Goal: Task Accomplishment & Management: Use online tool/utility

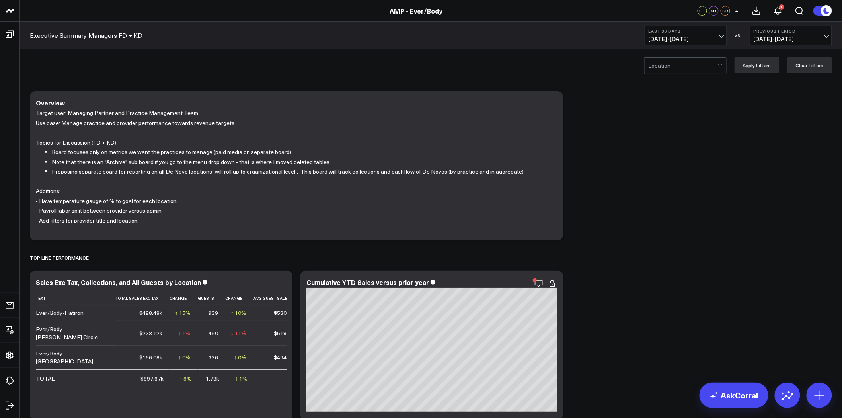
scroll to position [177, 0]
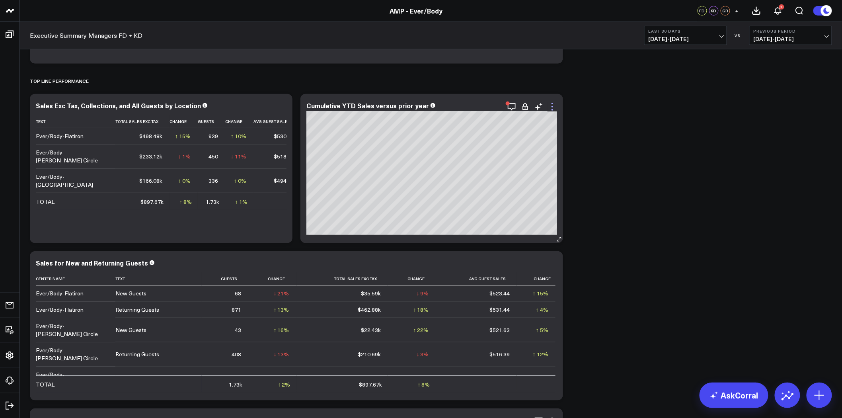
click at [551, 104] on icon at bounding box center [553, 107] width 10 height 10
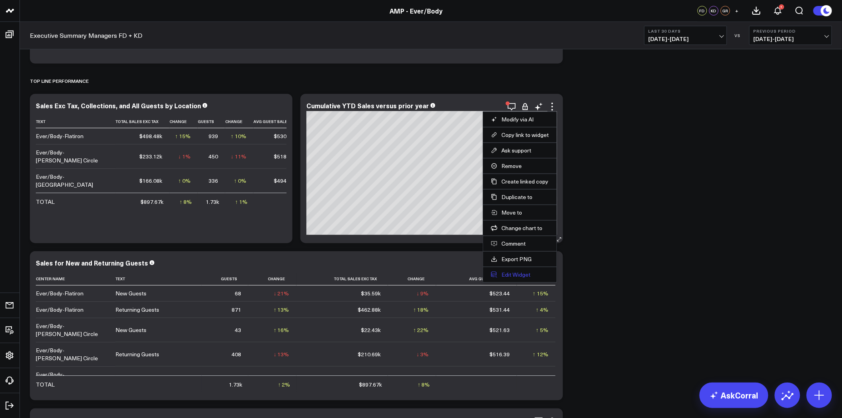
click at [520, 274] on button "Edit Widget" at bounding box center [520, 274] width 58 height 7
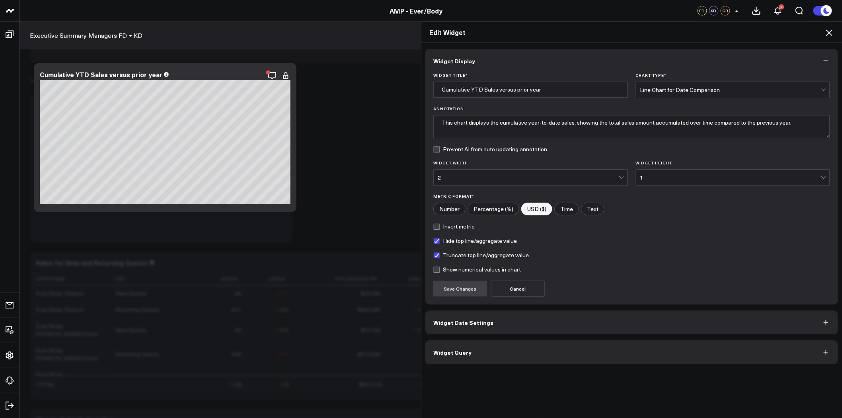
click at [541, 349] on button "Widget Query" at bounding box center [631, 352] width 413 height 24
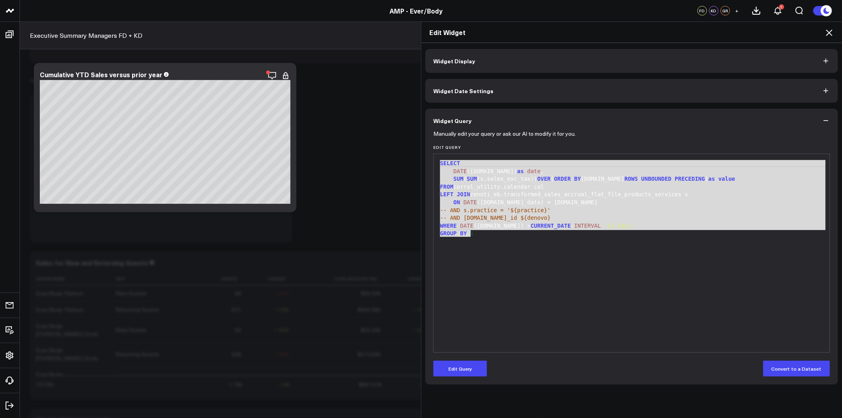
drag, startPoint x: 477, startPoint y: 234, endPoint x: 416, endPoint y: 150, distance: 103.6
click at [416, 150] on div "Edit Widget Widget Display Widget Date Settings Widget Query Manually edit your…" at bounding box center [421, 219] width 842 height 396
click at [831, 30] on icon at bounding box center [830, 33] width 10 height 10
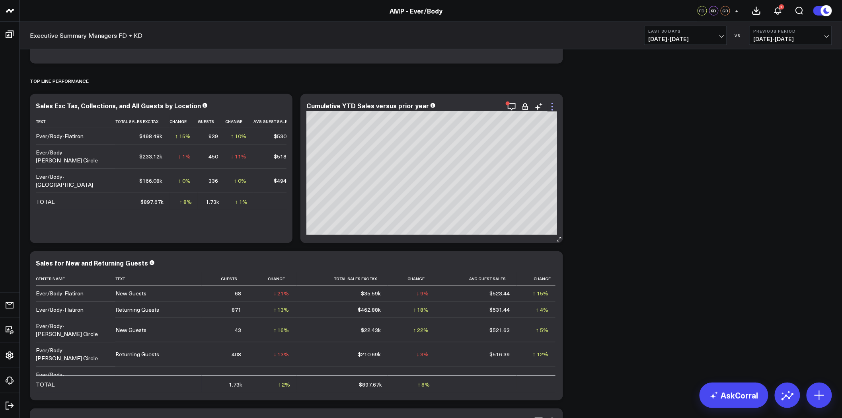
click at [553, 105] on icon at bounding box center [553, 107] width 10 height 10
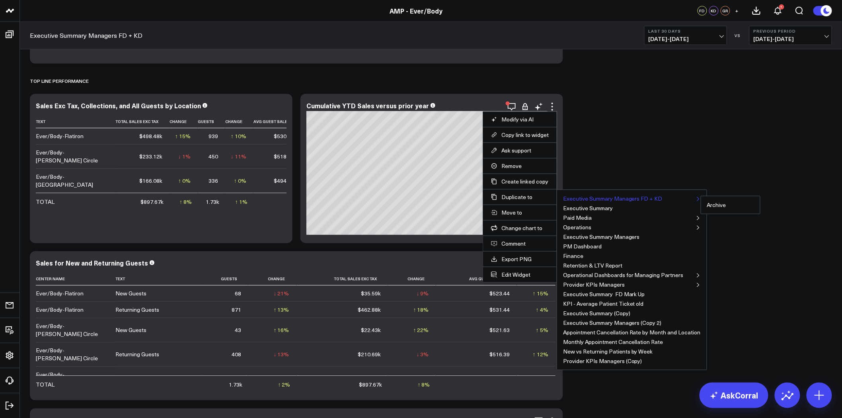
click at [602, 197] on button "Executive Summary Managers FD + KD" at bounding box center [612, 199] width 99 height 6
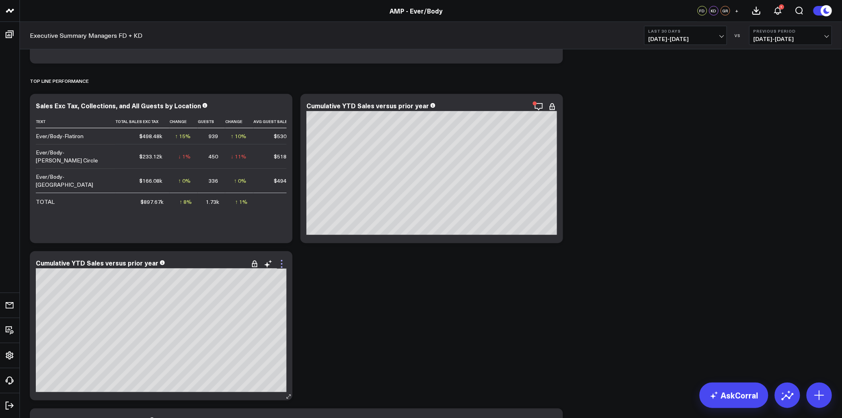
click at [282, 264] on icon at bounding box center [282, 264] width 2 height 2
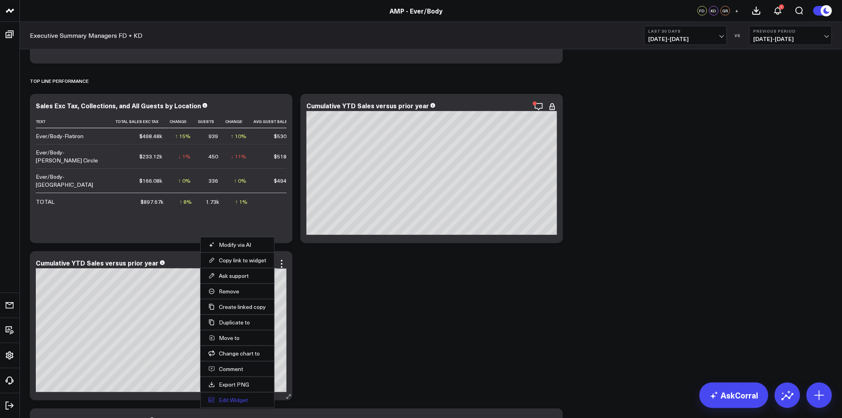
click at [242, 400] on button "Edit Widget" at bounding box center [238, 399] width 58 height 7
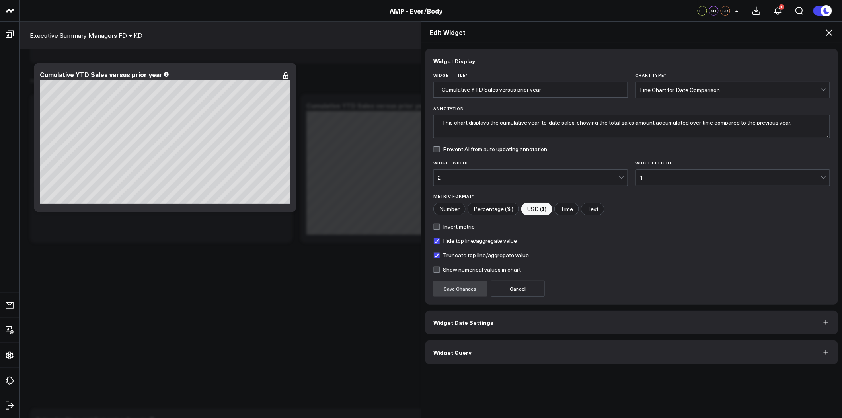
click at [482, 355] on button "Widget Query" at bounding box center [631, 352] width 413 height 24
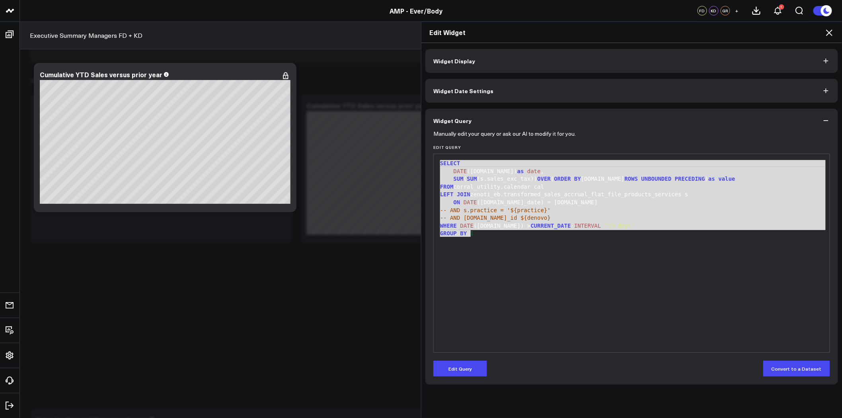
drag, startPoint x: 550, startPoint y: 265, endPoint x: 404, endPoint y: 158, distance: 181.7
click at [404, 158] on div "Edit Widget Widget Display Widget Date Settings Widget Query Manually edit your…" at bounding box center [421, 219] width 842 height 396
click at [482, 368] on button "Edit Query" at bounding box center [460, 369] width 54 height 16
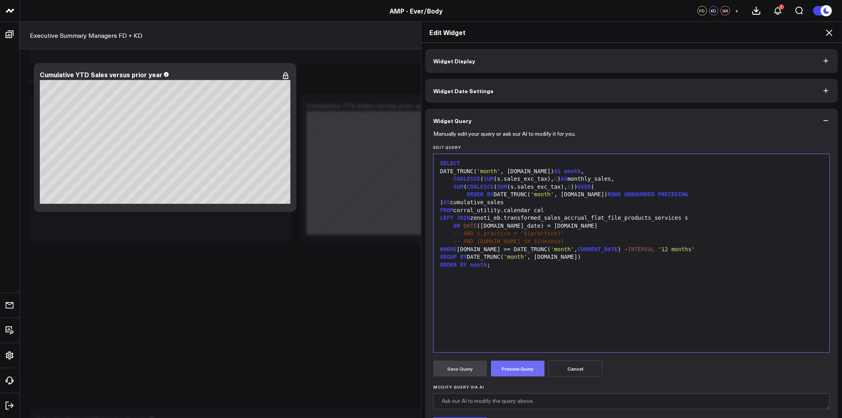
click at [519, 369] on button "Preview Query" at bounding box center [518, 369] width 54 height 16
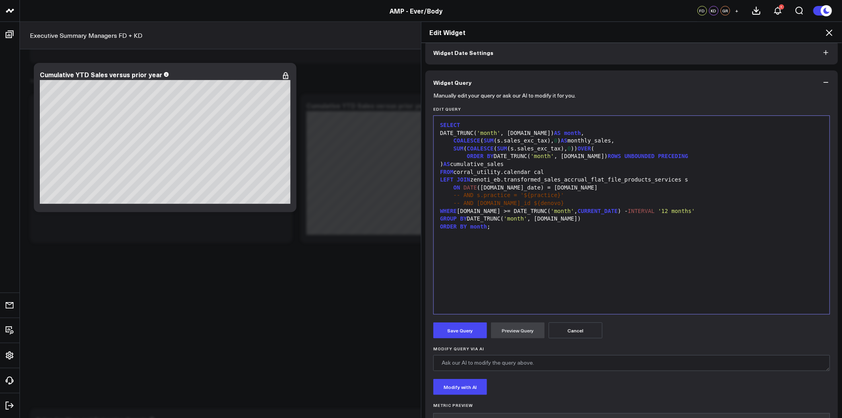
scroll to position [26, 0]
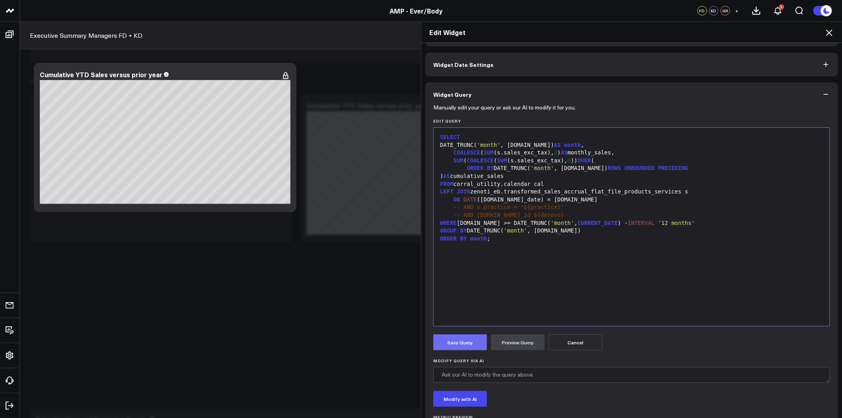
click at [472, 339] on button "Save Query" at bounding box center [460, 342] width 54 height 16
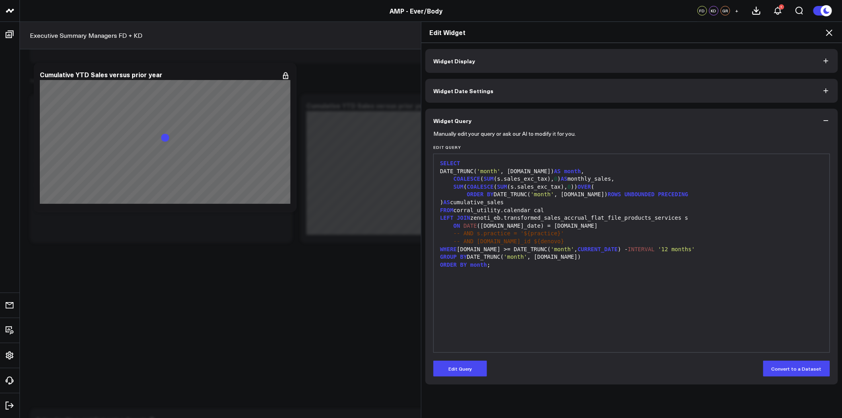
scroll to position [0, 0]
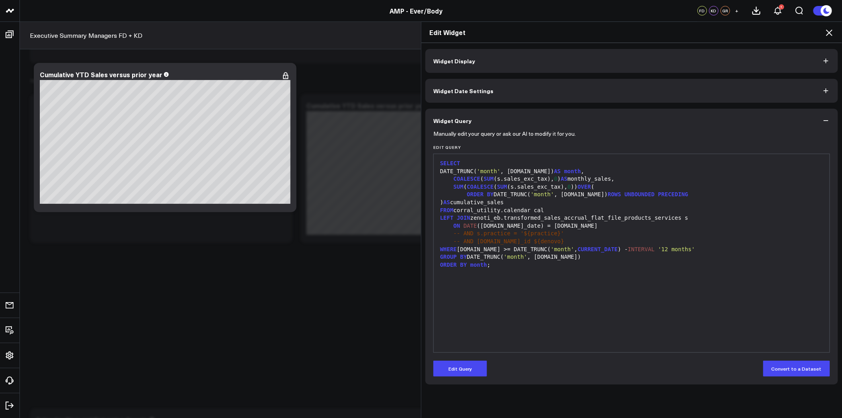
click at [829, 33] on icon at bounding box center [829, 32] width 6 height 6
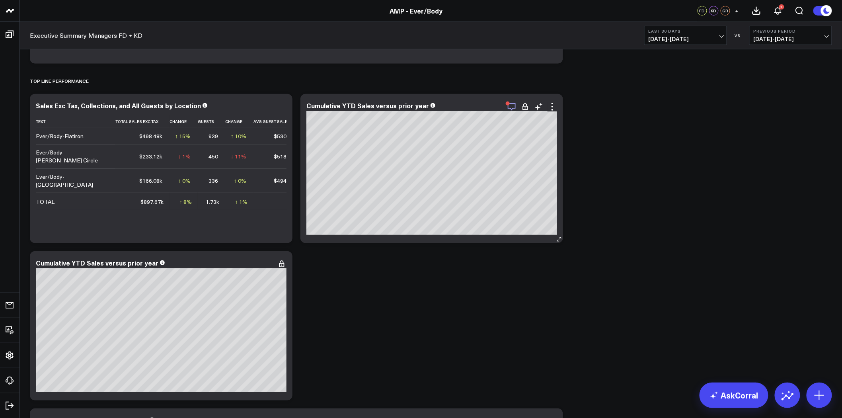
click at [513, 108] on icon "button" at bounding box center [512, 107] width 8 height 8
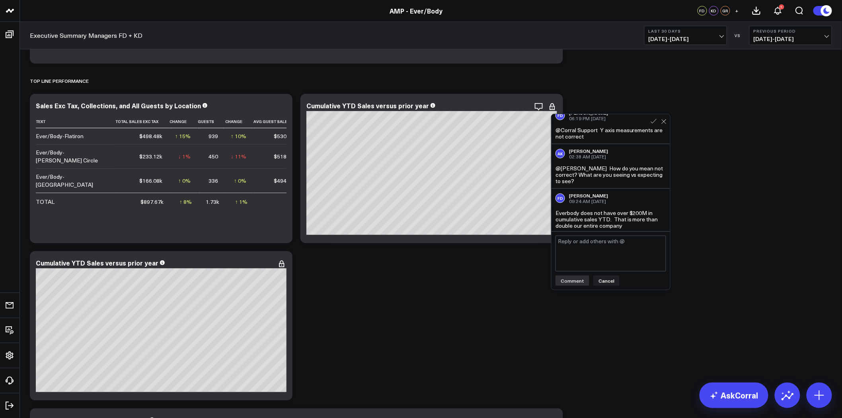
scroll to position [10, 0]
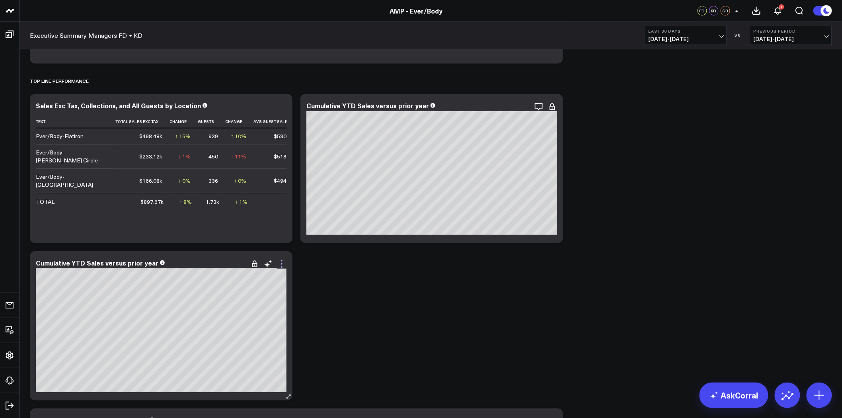
click at [281, 261] on icon at bounding box center [282, 261] width 2 height 2
click at [283, 263] on icon at bounding box center [282, 264] width 10 height 10
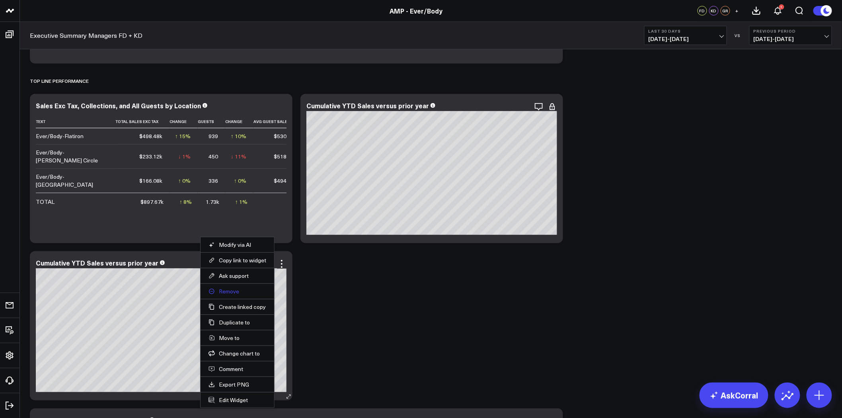
click at [236, 291] on button "Remove" at bounding box center [238, 291] width 58 height 7
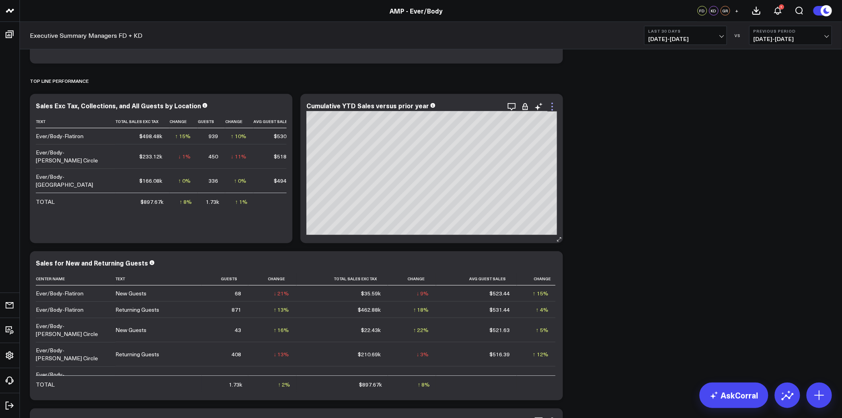
click at [550, 104] on icon at bounding box center [553, 107] width 10 height 10
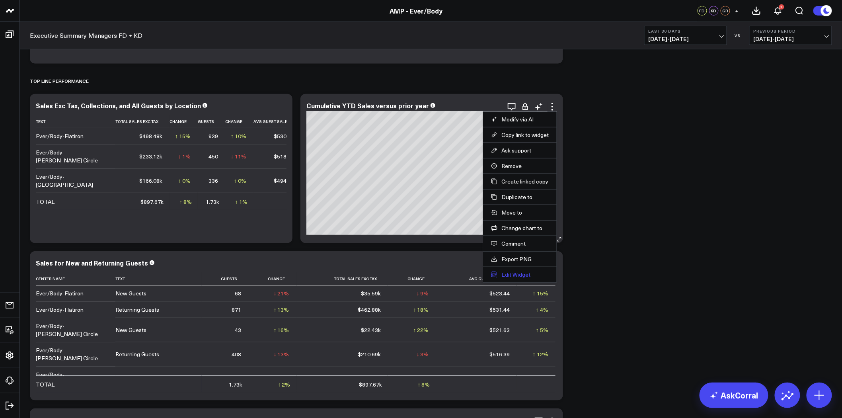
click at [515, 274] on button "Edit Widget" at bounding box center [520, 274] width 58 height 7
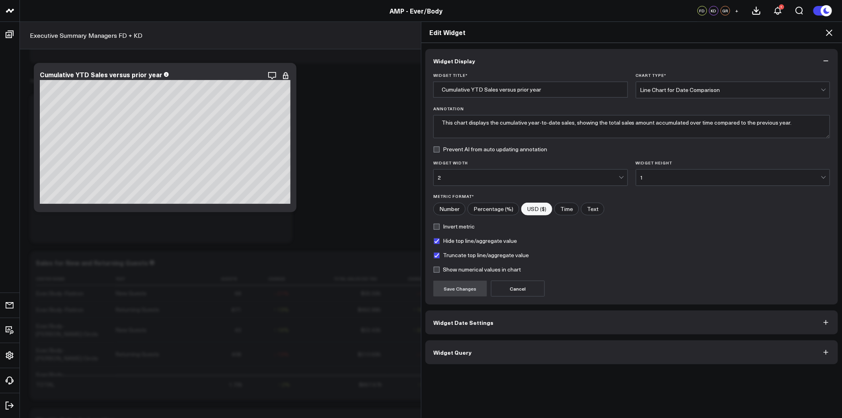
click at [828, 32] on icon at bounding box center [830, 33] width 10 height 10
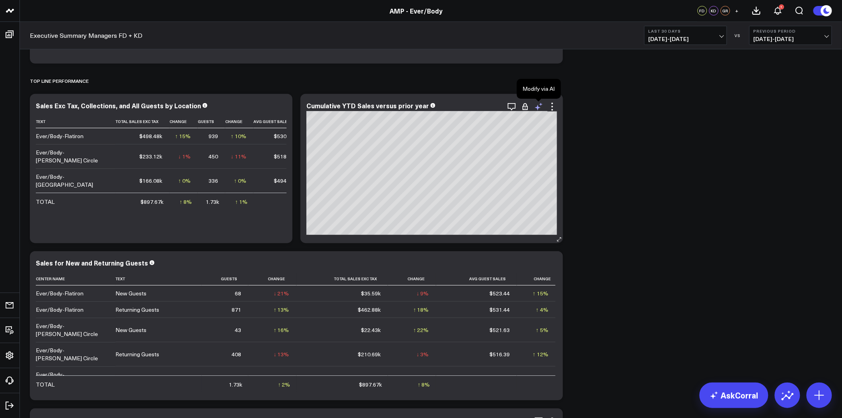
click at [540, 106] on icon at bounding box center [539, 107] width 10 height 10
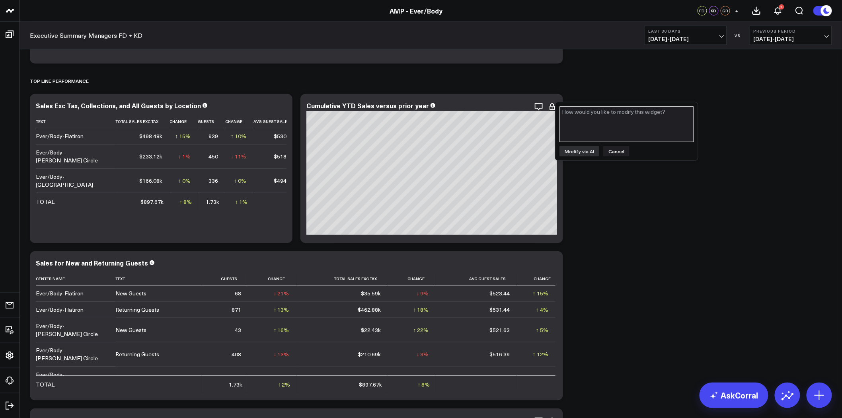
click at [618, 122] on textarea at bounding box center [627, 124] width 135 height 36
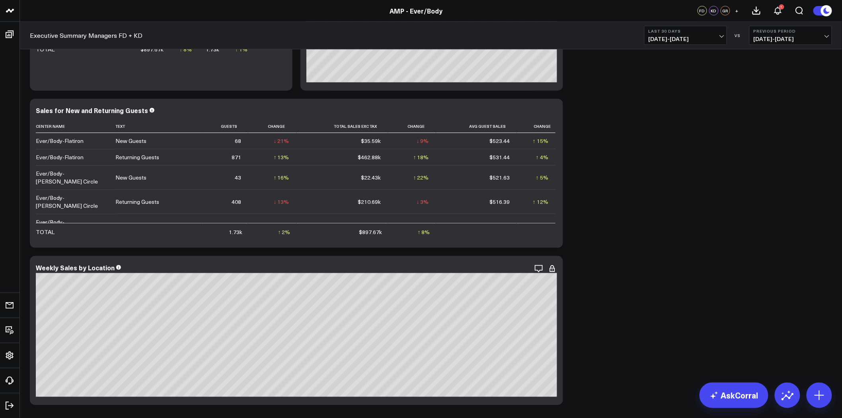
scroll to position [486, 0]
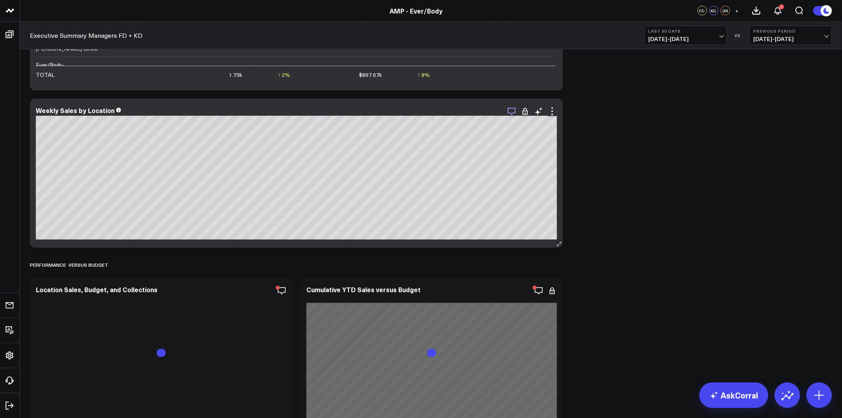
click at [511, 109] on icon "button" at bounding box center [512, 112] width 10 height 10
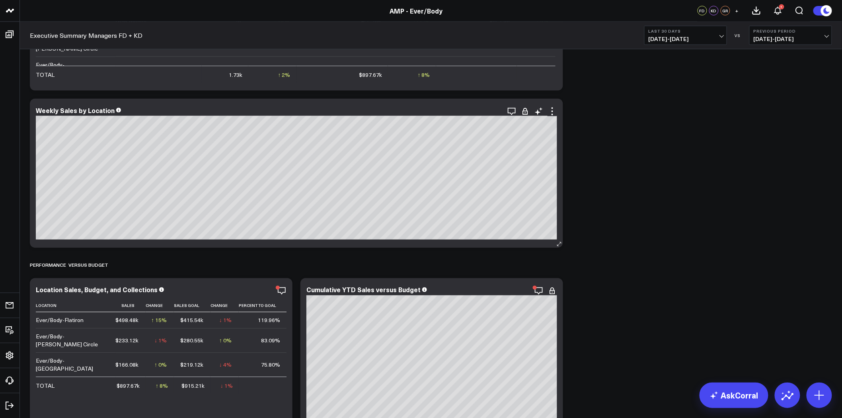
click at [526, 113] on icon at bounding box center [525, 111] width 8 height 8
click at [553, 113] on icon at bounding box center [553, 112] width 10 height 10
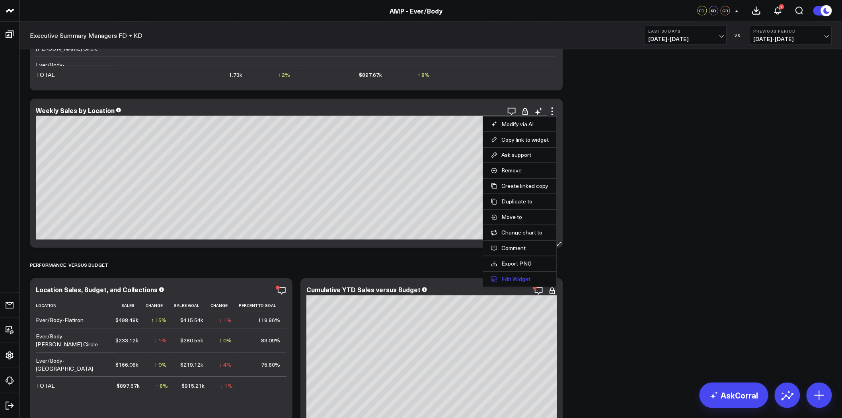
click at [512, 281] on button "Edit Widget" at bounding box center [520, 279] width 58 height 7
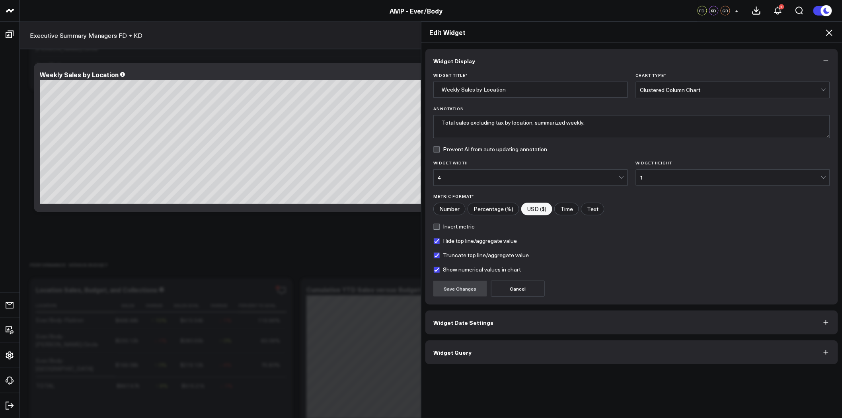
click at [504, 348] on button "Widget Query" at bounding box center [631, 352] width 413 height 24
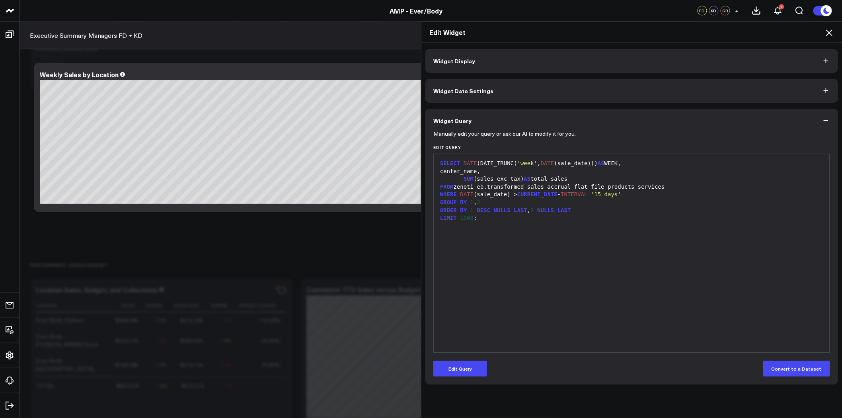
click at [482, 88] on span "Widget Date Settings" at bounding box center [463, 91] width 60 height 6
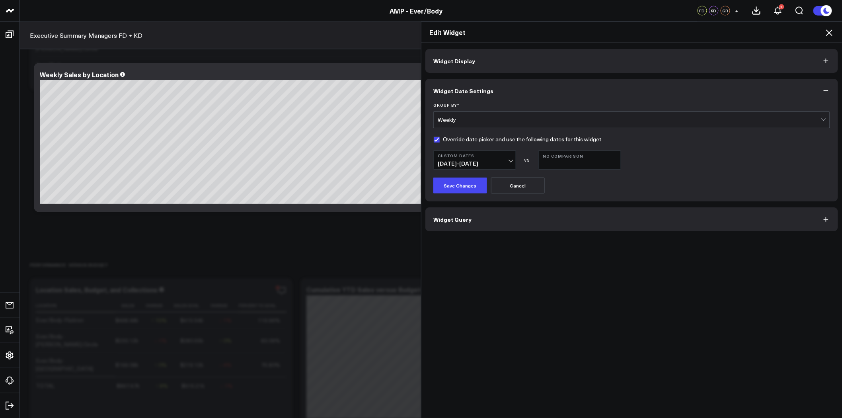
click at [831, 32] on icon at bounding box center [830, 33] width 10 height 10
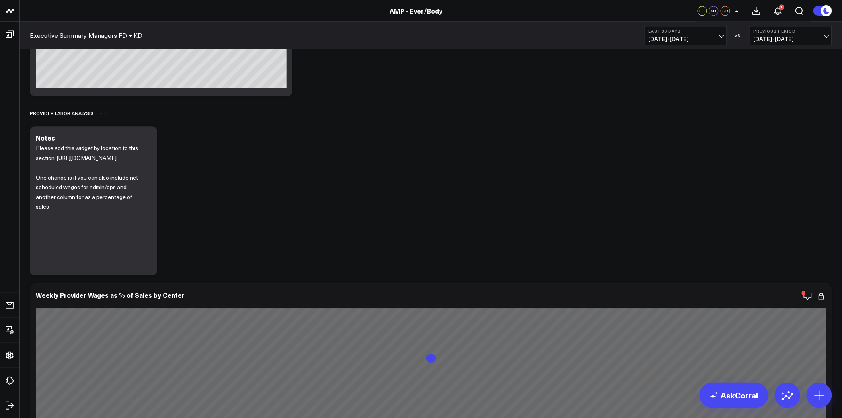
scroll to position [2211, 0]
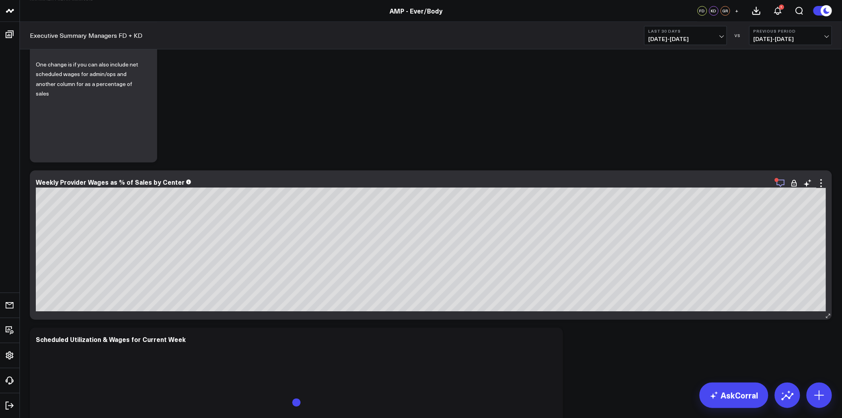
click at [781, 180] on icon "button" at bounding box center [781, 183] width 10 height 10
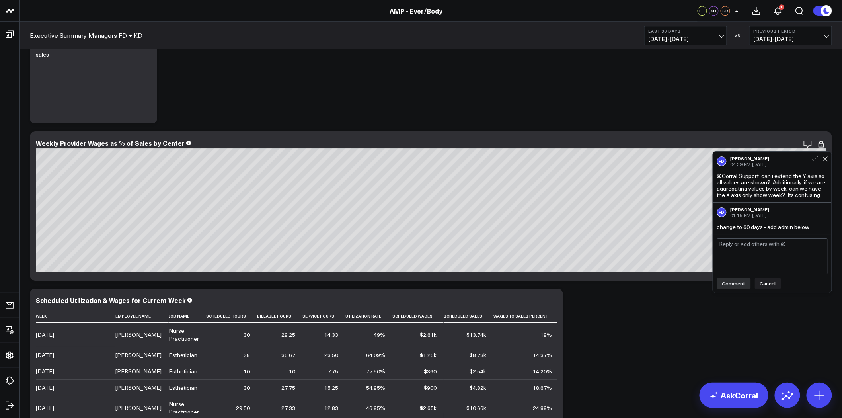
scroll to position [2255, 0]
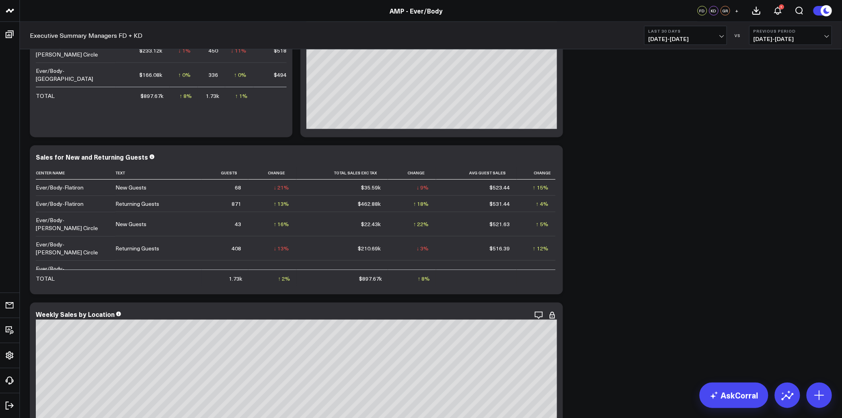
scroll to position [177, 0]
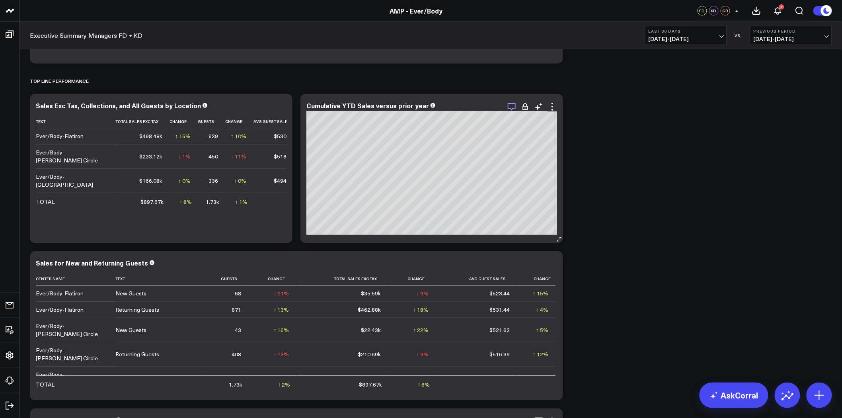
click at [511, 106] on icon "button" at bounding box center [512, 107] width 10 height 10
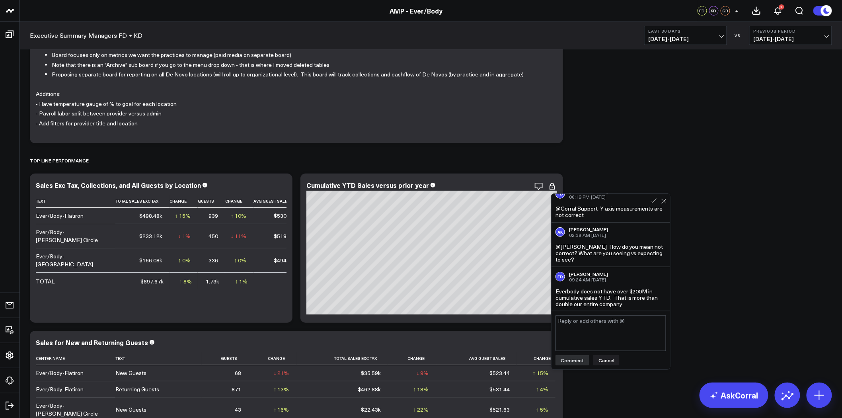
scroll to position [44, 0]
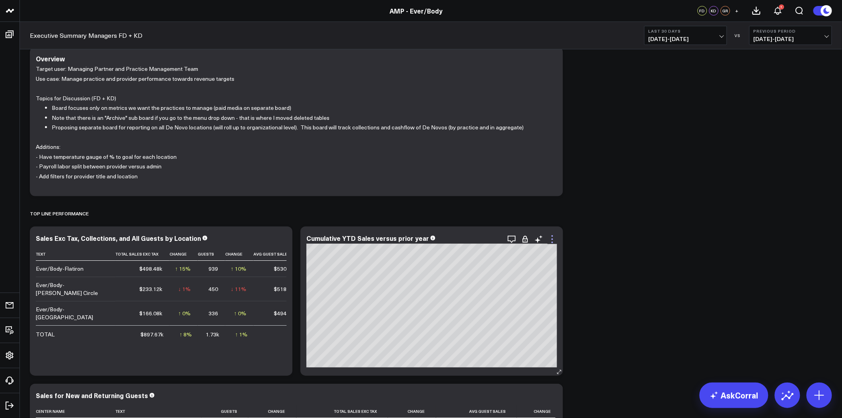
click at [548, 240] on icon at bounding box center [553, 239] width 10 height 10
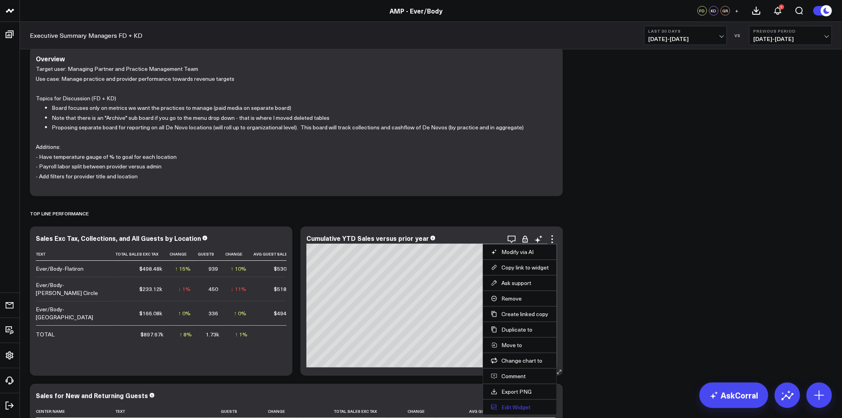
click at [515, 409] on button "Edit Widget" at bounding box center [520, 407] width 58 height 7
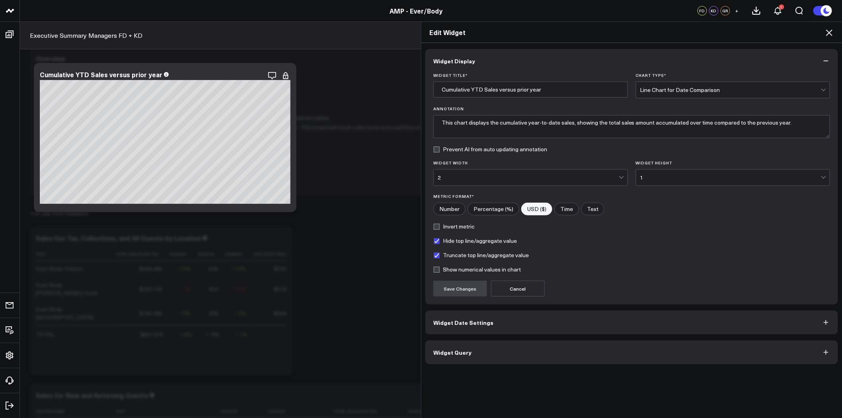
click at [534, 324] on button "Widget Date Settings" at bounding box center [631, 322] width 413 height 24
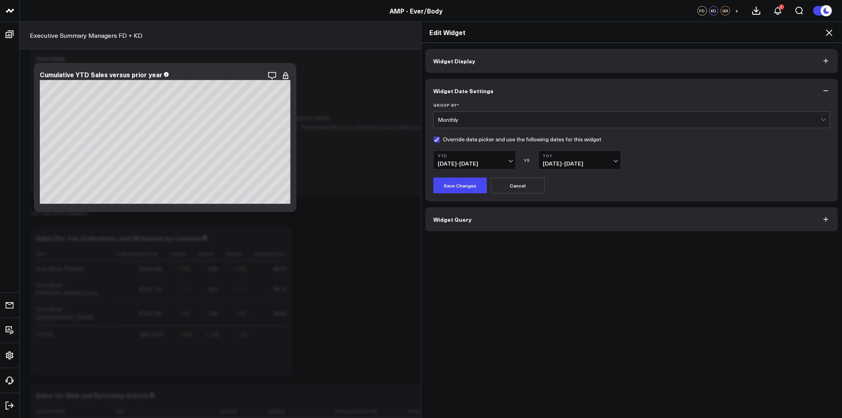
click at [498, 222] on button "Widget Query" at bounding box center [631, 219] width 413 height 24
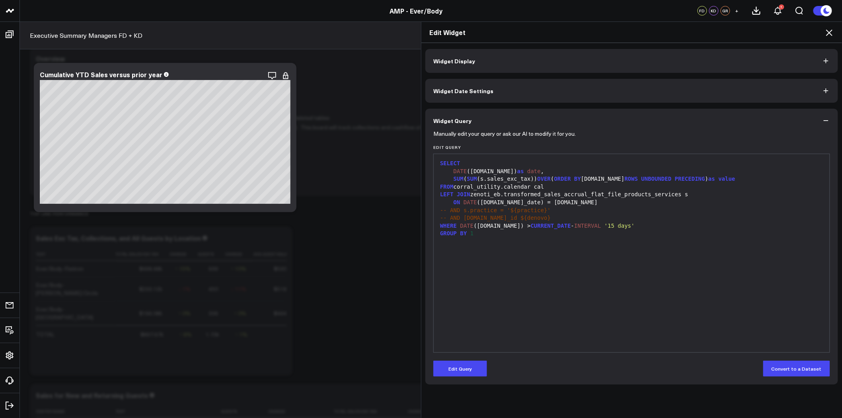
click at [832, 34] on icon at bounding box center [830, 33] width 10 height 10
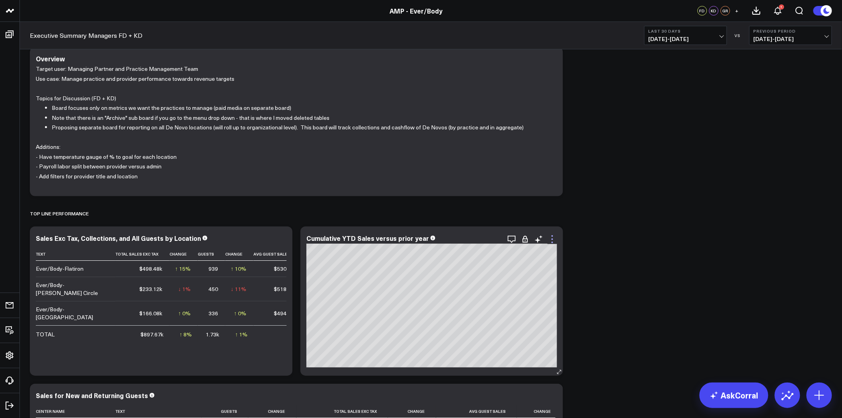
click at [552, 239] on icon at bounding box center [553, 239] width 2 height 2
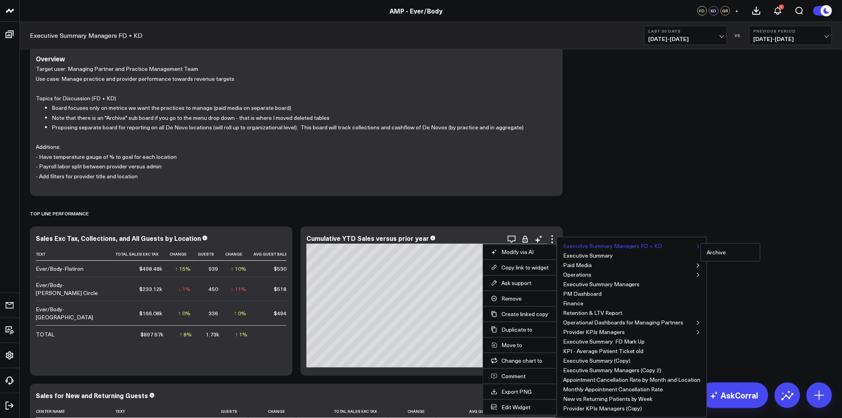
click at [607, 247] on button "Executive Summary Managers FD + KD" at bounding box center [612, 246] width 99 height 6
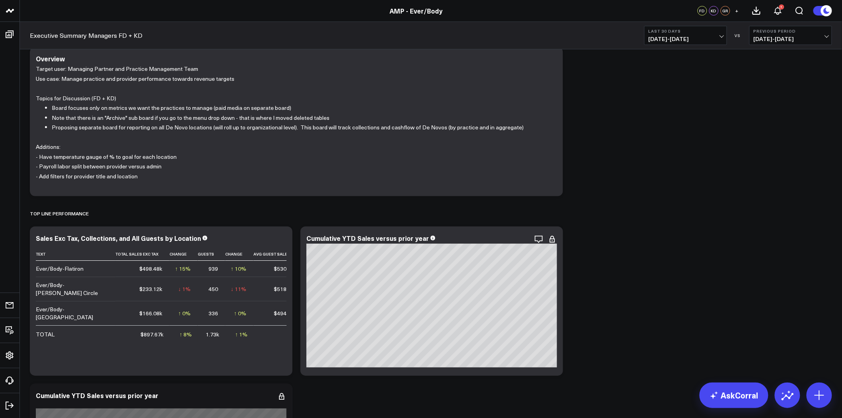
drag, startPoint x: 607, startPoint y: 252, endPoint x: 627, endPoint y: 311, distance: 62.7
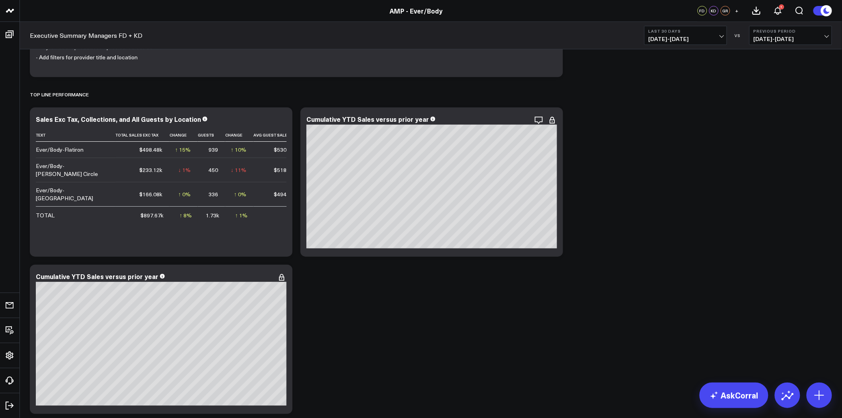
scroll to position [221, 0]
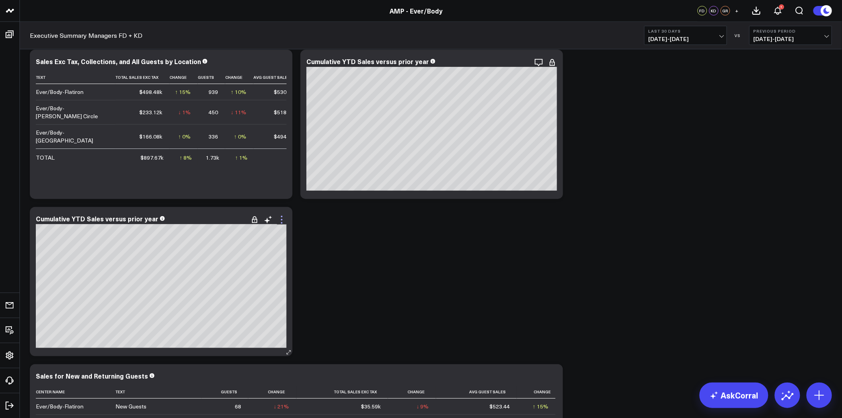
click at [283, 222] on icon at bounding box center [282, 220] width 10 height 10
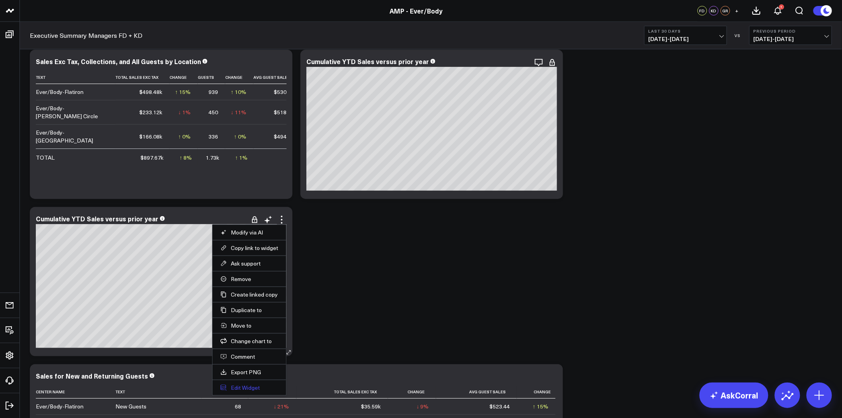
click at [248, 386] on button "Edit Widget" at bounding box center [249, 387] width 58 height 7
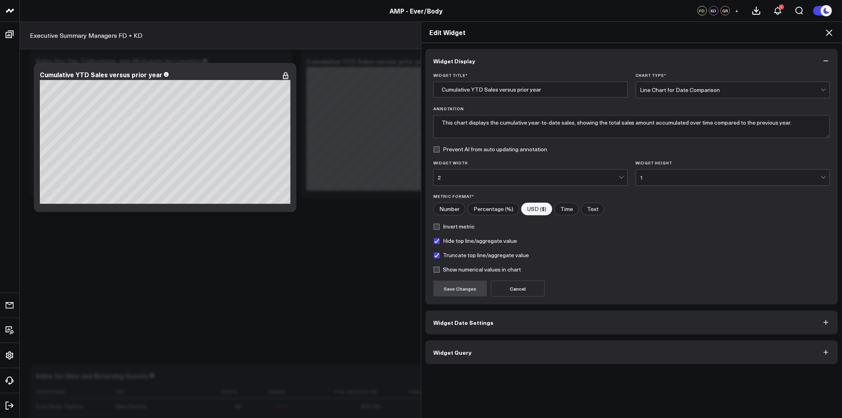
click at [546, 319] on button "Widget Date Settings" at bounding box center [631, 322] width 413 height 24
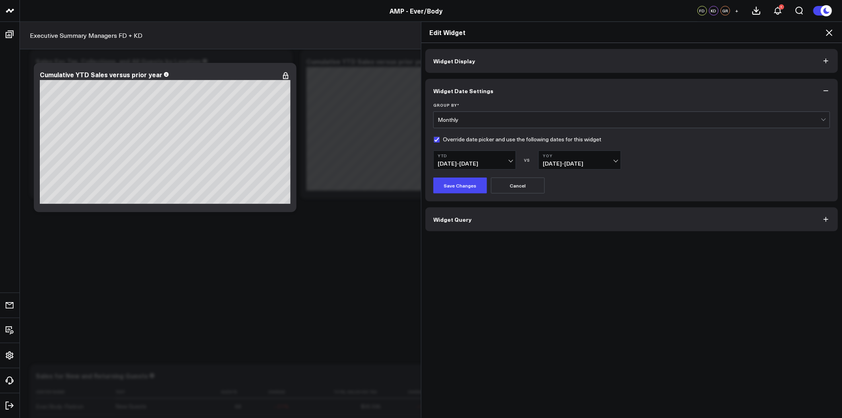
click at [537, 218] on button "Widget Query" at bounding box center [631, 219] width 413 height 24
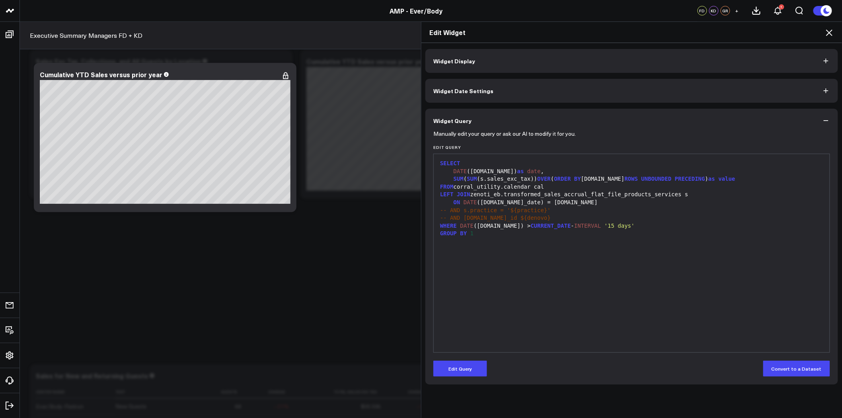
click at [604, 259] on div "SELECT DATE (cal.date) as date , SUM ( SUM (s.sales_exc_tax)) OVER ( ORDER BY c…" at bounding box center [632, 253] width 388 height 190
drag, startPoint x: 626, startPoint y: 233, endPoint x: 603, endPoint y: 248, distance: 28.1
click at [626, 233] on div "GROUP BY 1" at bounding box center [632, 234] width 388 height 8
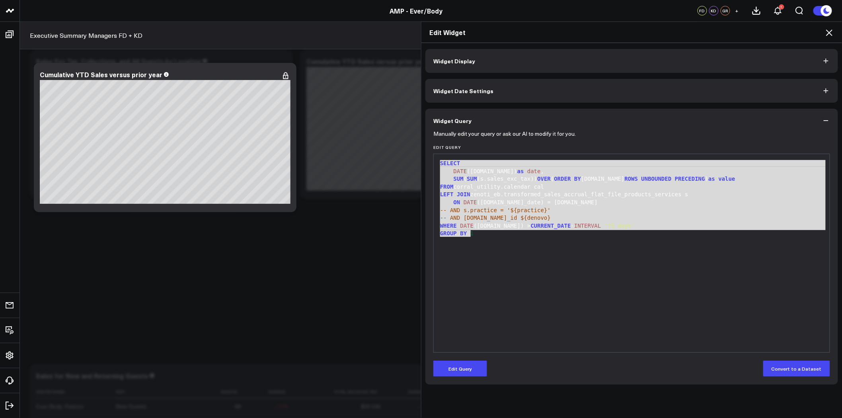
drag, startPoint x: 564, startPoint y: 268, endPoint x: 415, endPoint y: 138, distance: 197.7
click at [415, 138] on div "Edit Widget Widget Display Widget Date Settings Widget Query Manually edit your…" at bounding box center [421, 219] width 842 height 396
click at [536, 242] on div "SELECT DATE (cal.date) as date , SUM ( SUM (s.sales_exc_tax)) OVER ( ORDER BY c…" at bounding box center [632, 253] width 388 height 190
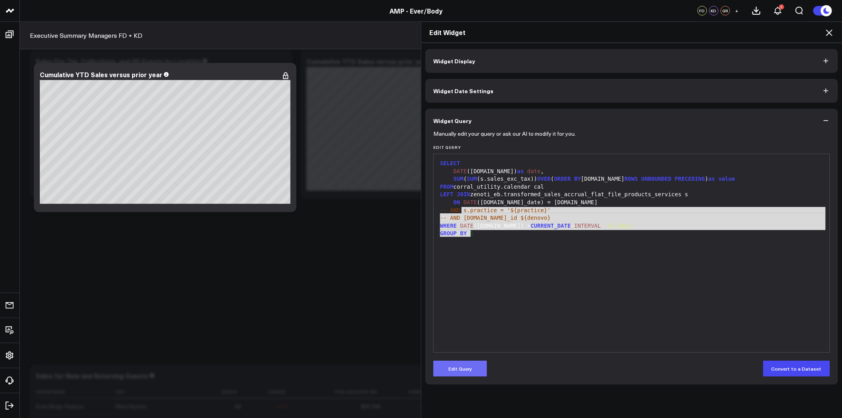
drag, startPoint x: 512, startPoint y: 245, endPoint x: 468, endPoint y: 366, distance: 128.8
click at [459, 207] on div "SELECT DATE (cal.date) as date , SUM ( SUM (s.sales_exc_tax)) OVER ( ORDER BY c…" at bounding box center [632, 253] width 388 height 190
click at [467, 369] on button "Edit Query" at bounding box center [460, 369] width 54 height 16
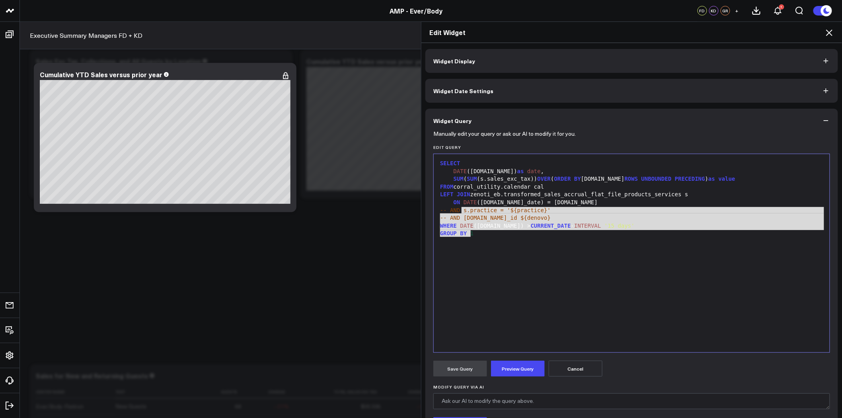
click at [494, 240] on div "SELECT DATE (cal.date) as date , SUM ( SUM (s.sales_exc_tax)) OVER ( ORDER BY c…" at bounding box center [632, 253] width 388 height 190
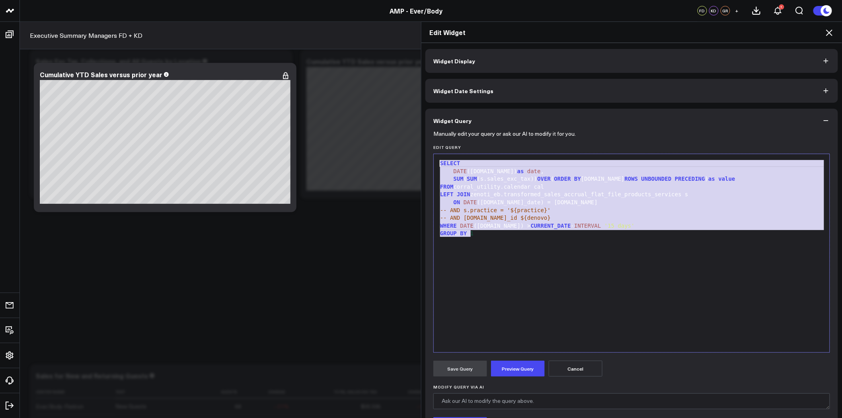
drag, startPoint x: 492, startPoint y: 241, endPoint x: 436, endPoint y: 154, distance: 103.3
click at [436, 154] on div "99 1 2 3 4 5 6 7 8 9 10 › ⌄ SELECT DATE (cal.date) as date , SUM ( SUM (s.sales…" at bounding box center [631, 253] width 397 height 199
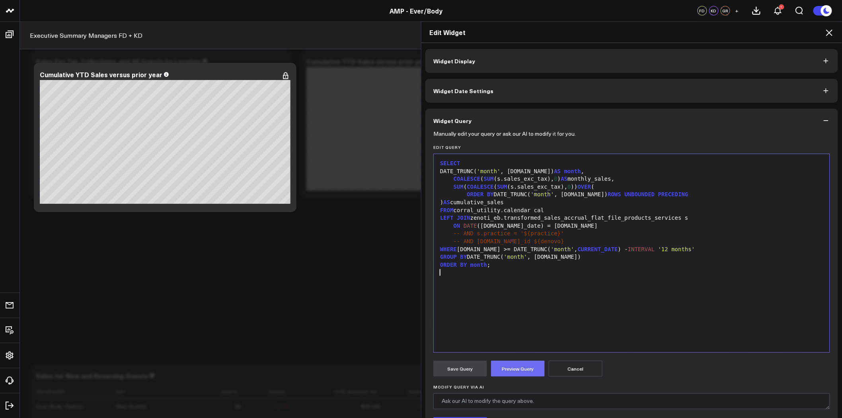
click at [514, 370] on button "Preview Query" at bounding box center [518, 369] width 54 height 16
click at [462, 369] on button "Save Query" at bounding box center [460, 369] width 54 height 16
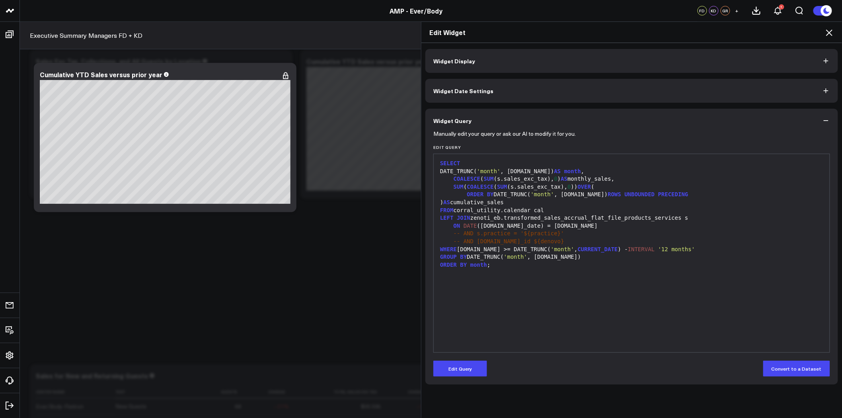
click at [831, 30] on icon at bounding box center [830, 33] width 10 height 10
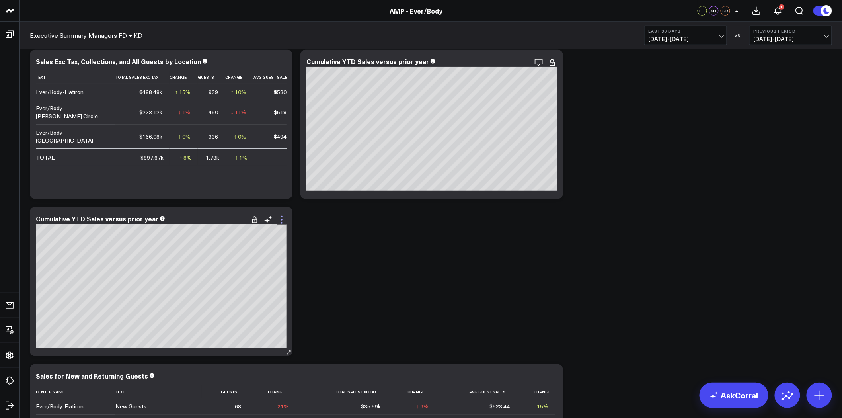
click at [281, 217] on icon at bounding box center [282, 220] width 10 height 10
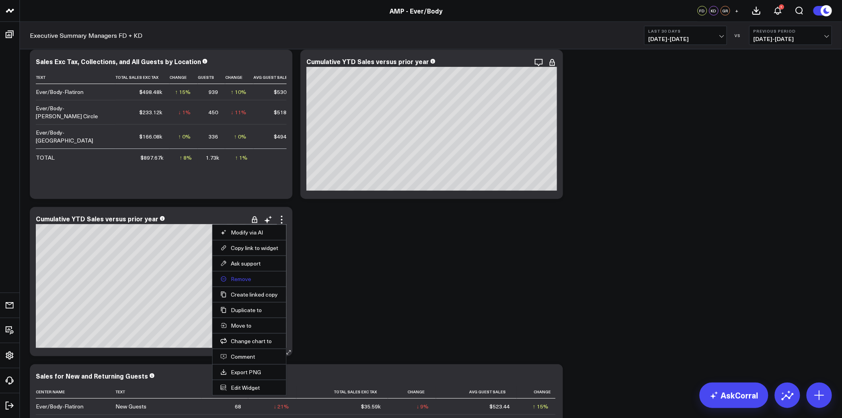
click at [235, 281] on button "Remove" at bounding box center [249, 278] width 58 height 7
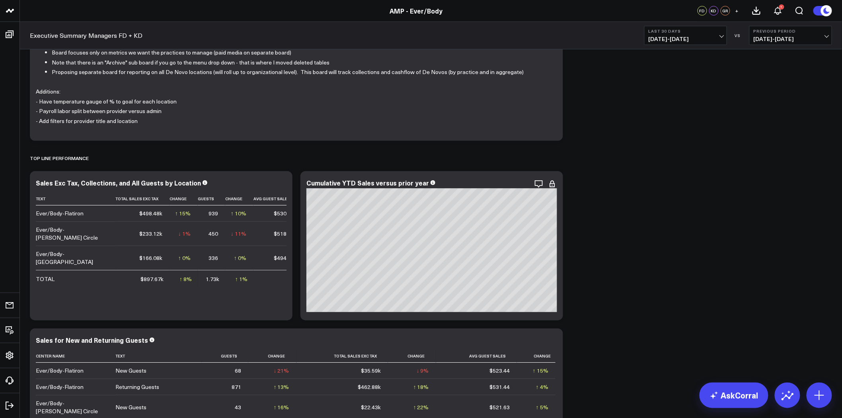
scroll to position [88, 0]
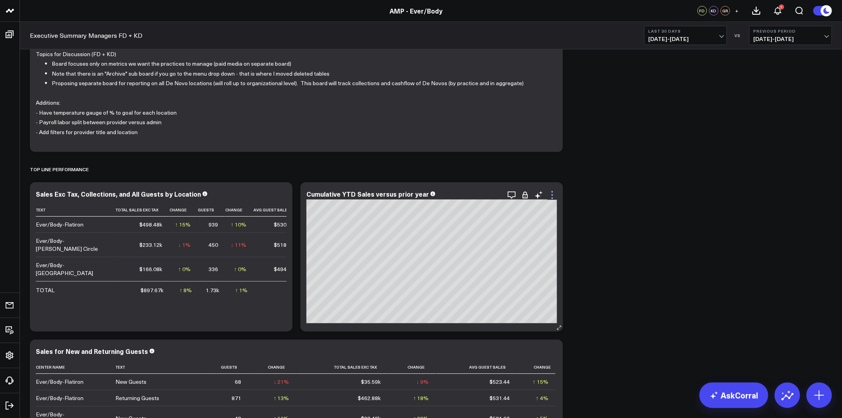
click at [554, 195] on icon at bounding box center [553, 195] width 10 height 10
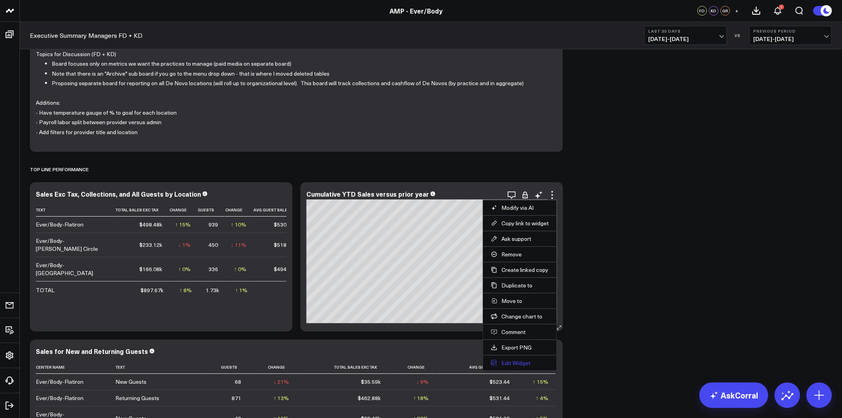
click at [516, 360] on button "Edit Widget" at bounding box center [520, 362] width 58 height 7
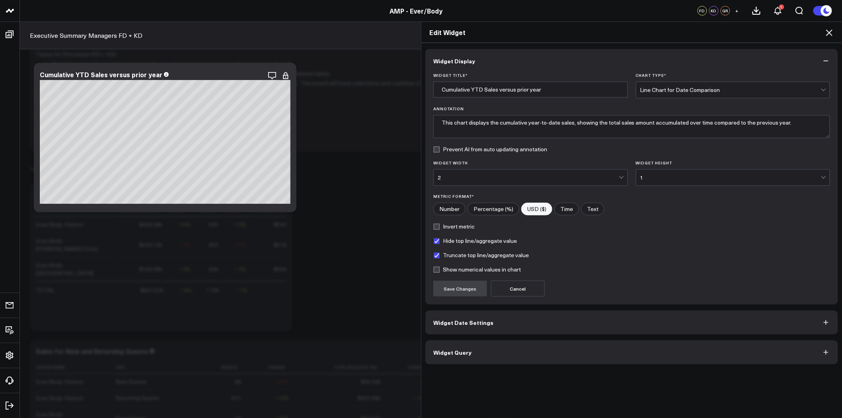
click at [505, 364] on button "Widget Query" at bounding box center [631, 352] width 413 height 24
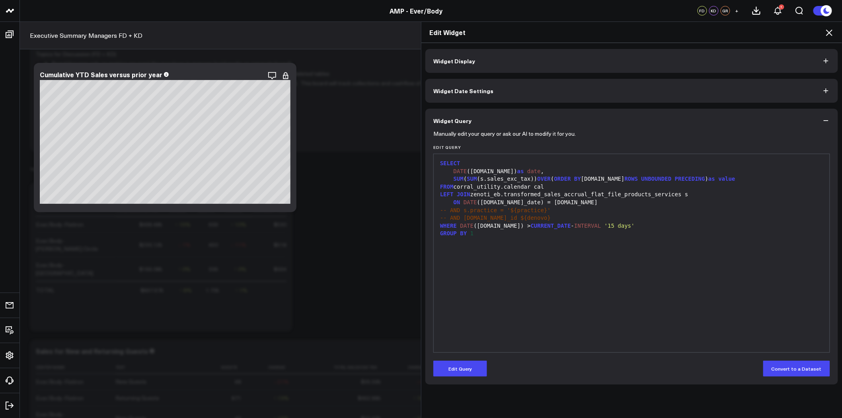
click at [495, 244] on div "SELECT DATE (cal.date) as date , SUM ( SUM (s.sales_exc_tax)) OVER ( ORDER BY c…" at bounding box center [632, 253] width 388 height 190
click at [462, 365] on button "Edit Query" at bounding box center [460, 369] width 54 height 16
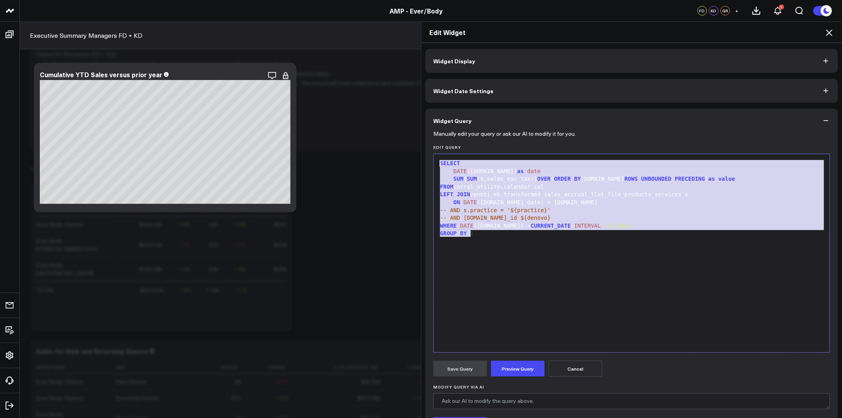
drag, startPoint x: 495, startPoint y: 236, endPoint x: 431, endPoint y: 155, distance: 103.2
click at [433, 155] on div "99 1 2 3 4 5 6 7 8 9 10 › ⌄ SELECT DATE (cal.date) as date , SUM ( SUM (s.sales…" at bounding box center [631, 253] width 397 height 199
copy div "SELECT DATE (cal.date) as date , SUM ( SUM (s.sales_exc_tax)) OVER ( ORDER BY c…"
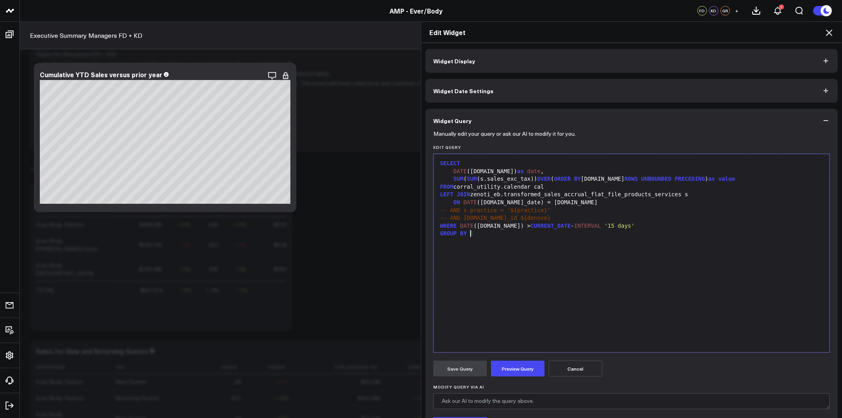
click at [604, 271] on div "SELECT DATE (cal.date) as date , SUM ( SUM (s.sales_exc_tax)) OVER ( ORDER BY c…" at bounding box center [632, 253] width 388 height 190
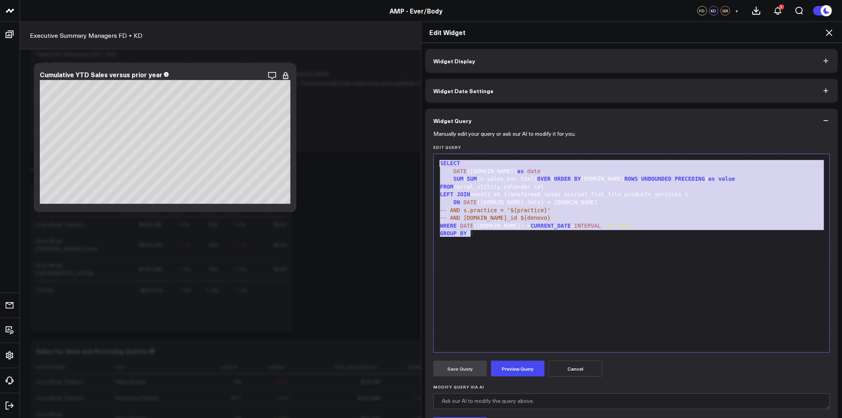
drag, startPoint x: 556, startPoint y: 247, endPoint x: 433, endPoint y: 157, distance: 152.6
click at [433, 157] on div "99 1 2 3 4 5 6 7 8 9 10 › ⌄ SELECT DATE (cal.date) as date , SUM ( SUM (s.sales…" at bounding box center [631, 253] width 397 height 199
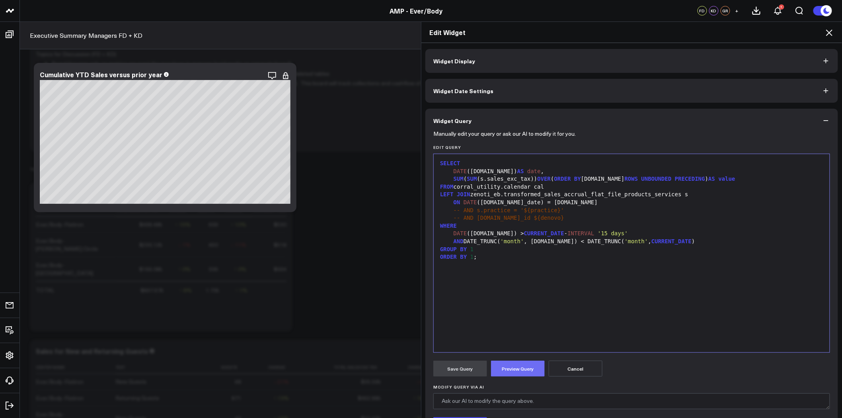
click at [515, 371] on button "Preview Query" at bounding box center [518, 369] width 54 height 16
click at [829, 30] on icon at bounding box center [830, 33] width 10 height 10
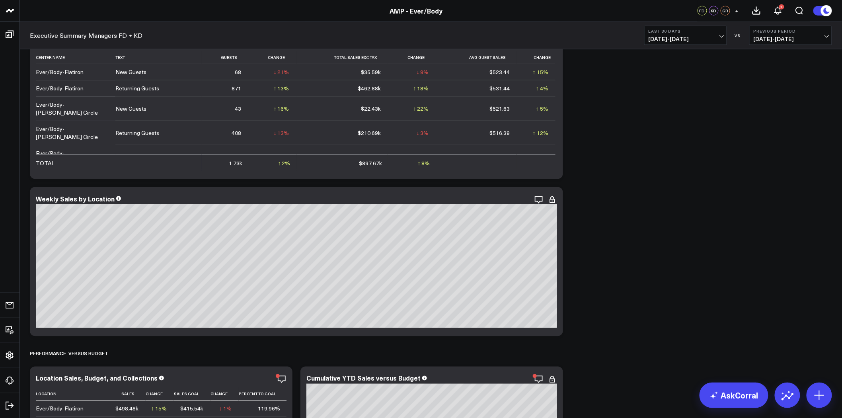
scroll to position [133, 0]
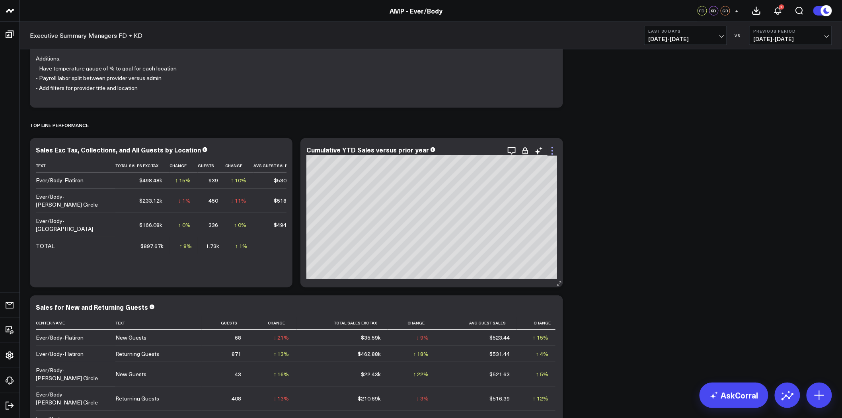
click at [553, 153] on icon at bounding box center [553, 151] width 10 height 10
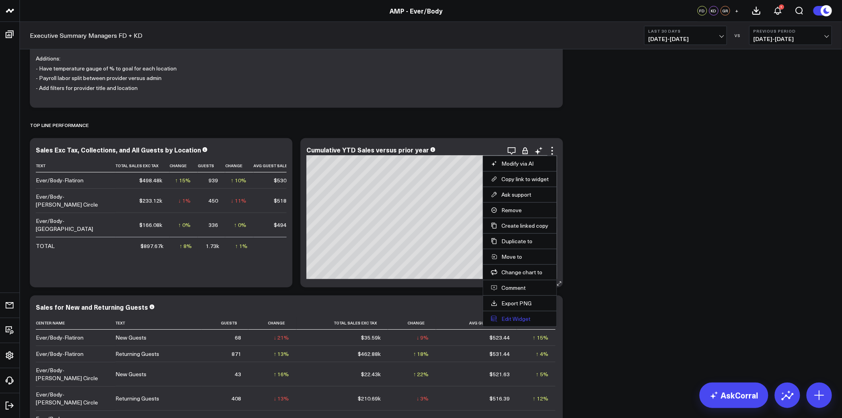
click at [518, 320] on button "Edit Widget" at bounding box center [520, 318] width 58 height 7
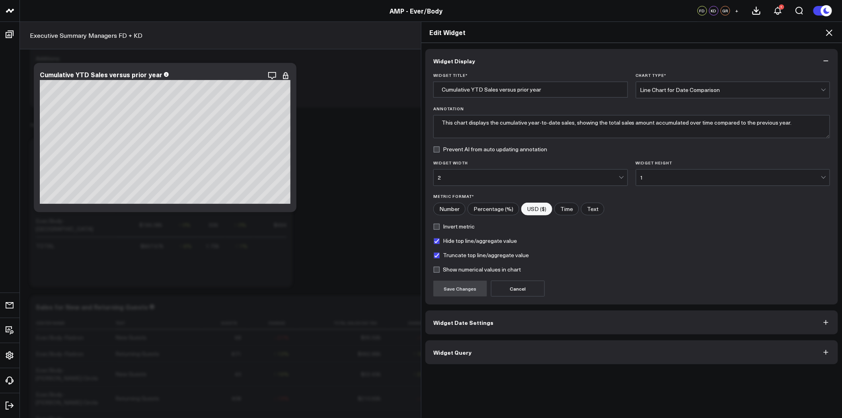
click at [503, 353] on button "Widget Query" at bounding box center [631, 352] width 413 height 24
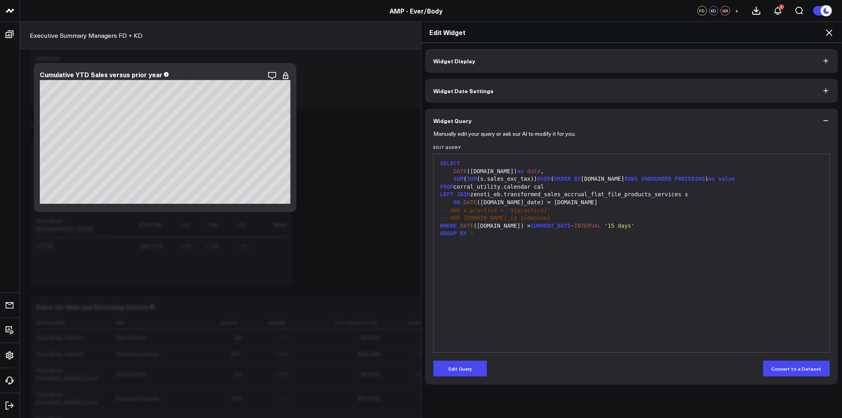
click at [675, 181] on span "PRECEDING" at bounding box center [690, 179] width 30 height 6
click at [468, 366] on button "Edit Query" at bounding box center [460, 369] width 54 height 16
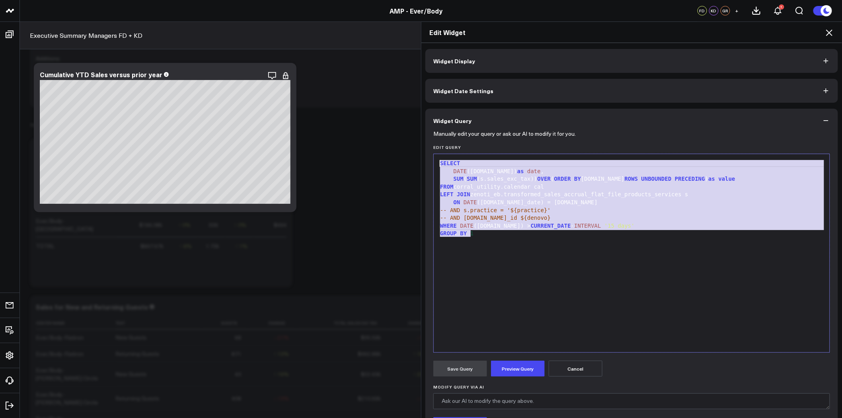
drag, startPoint x: 554, startPoint y: 248, endPoint x: 416, endPoint y: 154, distance: 167.9
click at [416, 154] on div "Edit Widget Widget Display Widget Date Settings Widget Query Manually edit your…" at bounding box center [421, 219] width 842 height 396
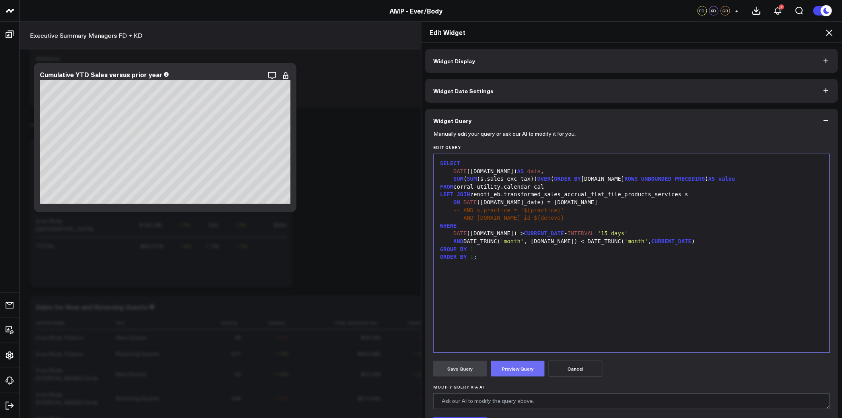
click at [515, 365] on button "Preview Query" at bounding box center [518, 369] width 54 height 16
click at [493, 89] on button "Widget Date Settings" at bounding box center [631, 91] width 413 height 24
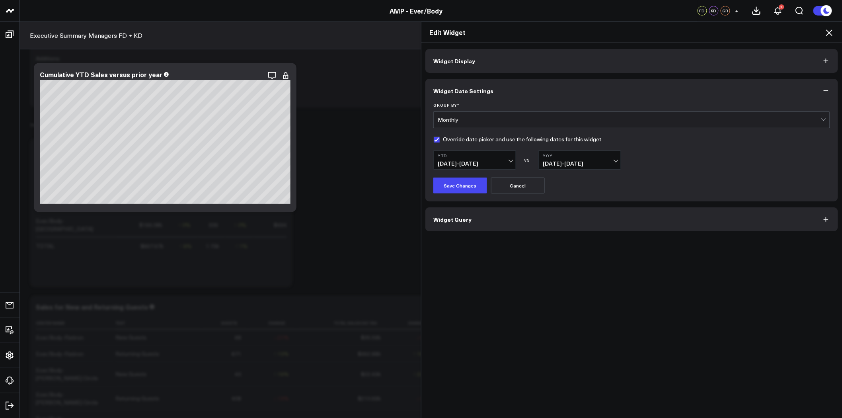
click at [490, 215] on button "Widget Query" at bounding box center [631, 219] width 413 height 24
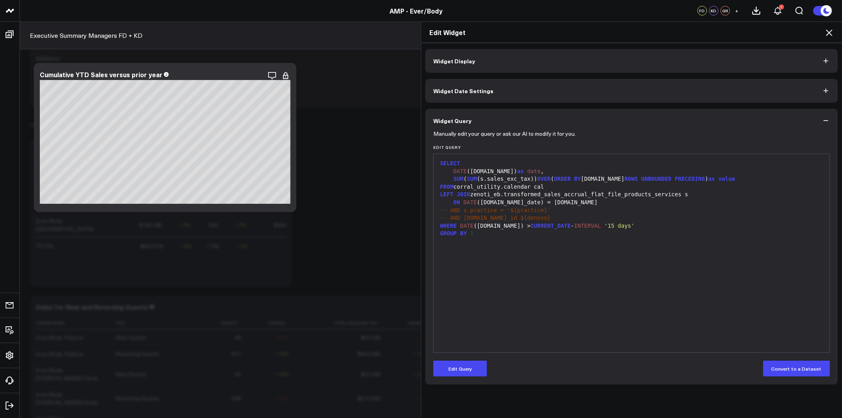
click at [486, 237] on div "GROUP BY 1" at bounding box center [632, 234] width 388 height 8
click at [462, 367] on button "Edit Query" at bounding box center [460, 369] width 54 height 16
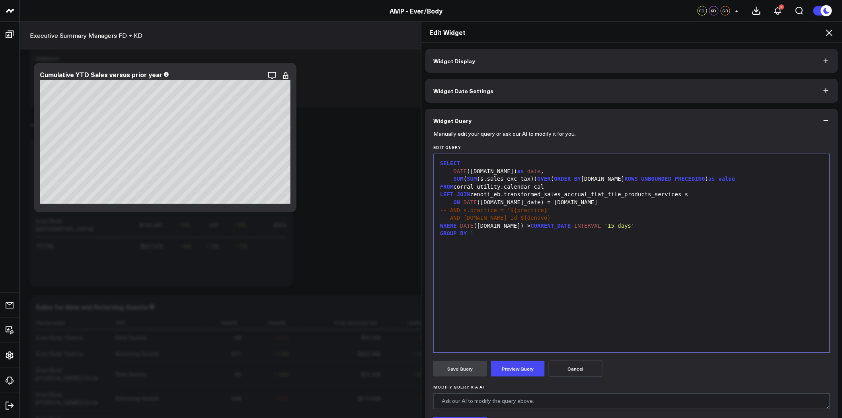
click at [488, 229] on div "WHERE DATE (cal.date) > CURRENT_DATE - INTERVAL '15 days'" at bounding box center [632, 226] width 388 height 8
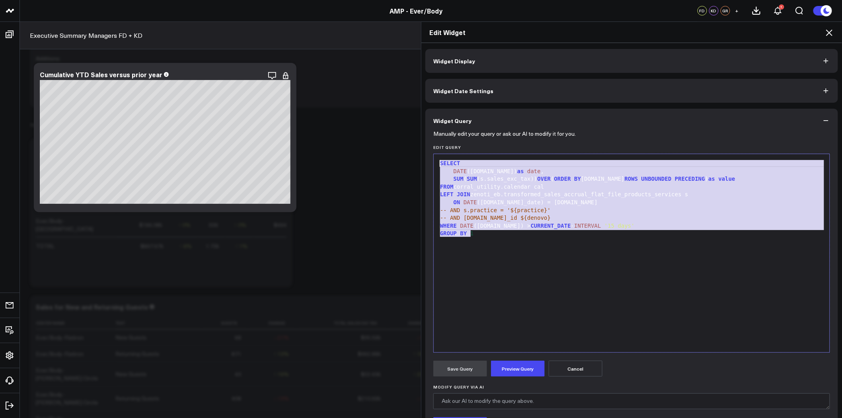
drag, startPoint x: 482, startPoint y: 240, endPoint x: 422, endPoint y: 144, distance: 113.3
click at [422, 144] on div "Widget Display Widget Date Settings Widget Query Manually edit your query or as…" at bounding box center [631, 230] width 421 height 375
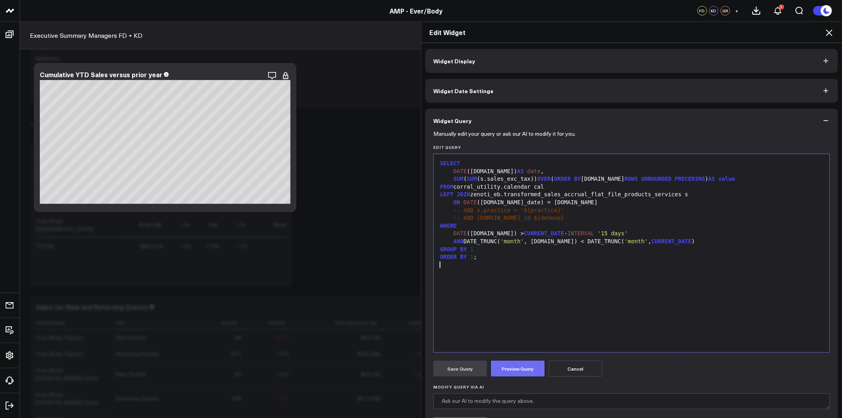
click at [524, 367] on button "Preview Query" at bounding box center [518, 369] width 54 height 16
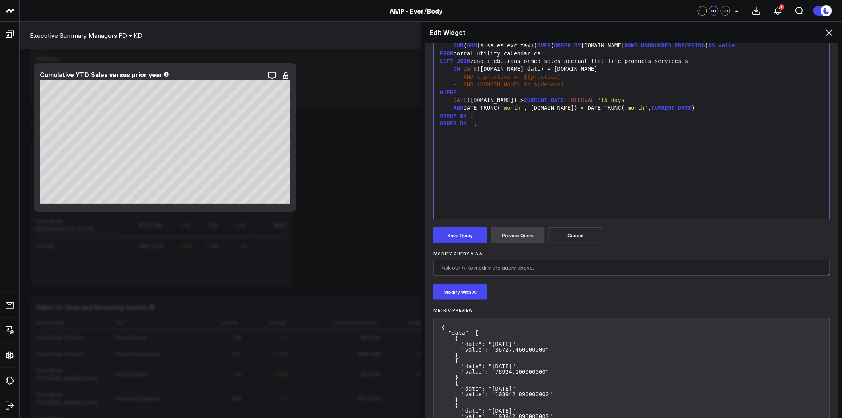
scroll to position [44, 0]
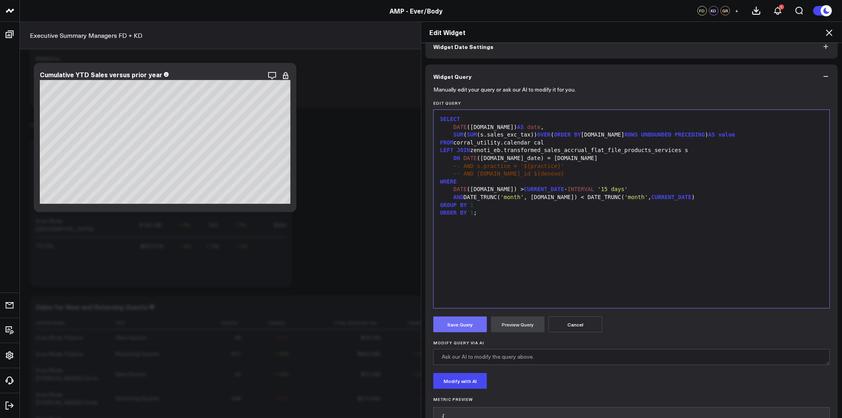
click at [460, 328] on button "Save Query" at bounding box center [460, 324] width 54 height 16
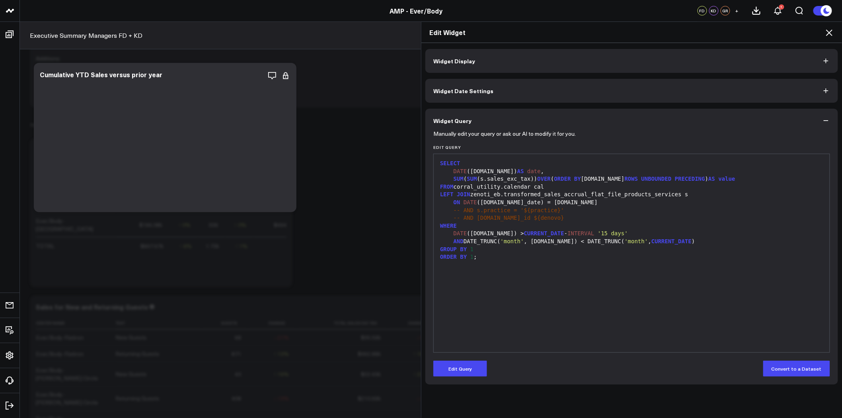
scroll to position [0, 0]
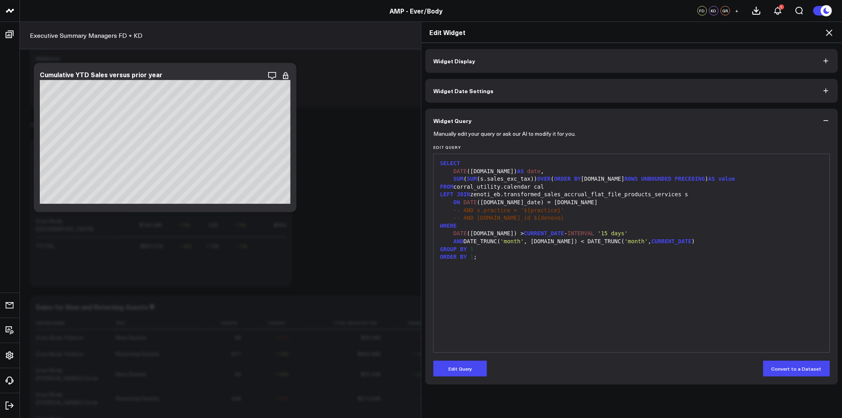
click at [280, 181] on div "Edit Widget Widget Display Widget Date Settings Widget Query Manually edit your…" at bounding box center [421, 219] width 842 height 396
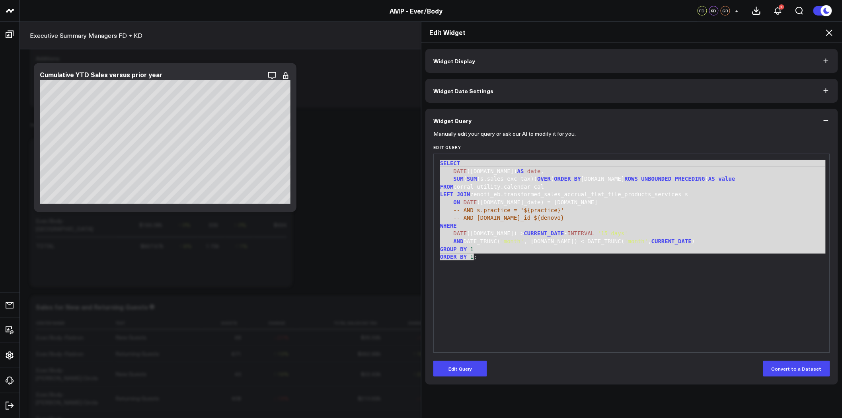
drag, startPoint x: 483, startPoint y: 259, endPoint x: 425, endPoint y: 140, distance: 133.0
click at [425, 140] on div "Manually edit your query or ask our AI to modify it for you. Edit Query 99 1 2 …" at bounding box center [631, 259] width 413 height 252
copy div "SELECT DATE (cal.date) AS date , SUM ( SUM (s.sales_exc_tax)) OVER ( ORDER BY c…"
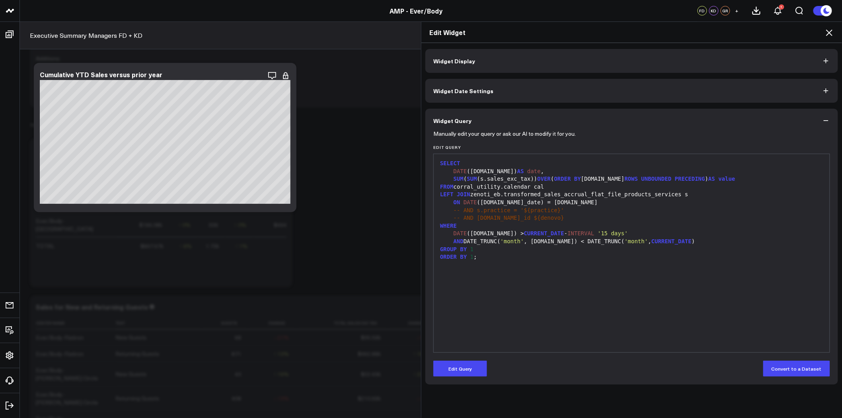
click at [614, 263] on div at bounding box center [632, 265] width 388 height 8
click at [470, 367] on button "Edit Query" at bounding box center [460, 369] width 54 height 16
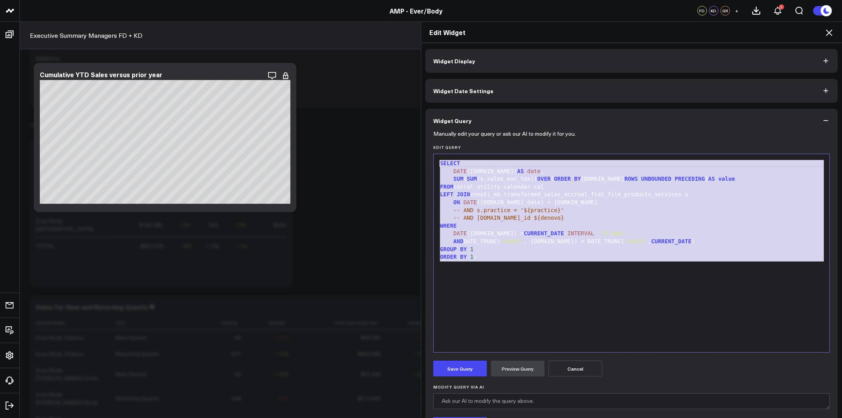
drag, startPoint x: 483, startPoint y: 268, endPoint x: 429, endPoint y: 149, distance: 130.7
click at [429, 149] on div "Manually edit your query or ask our AI to modify it for you. Edit Query 99 1 2 …" at bounding box center [631, 361] width 413 height 456
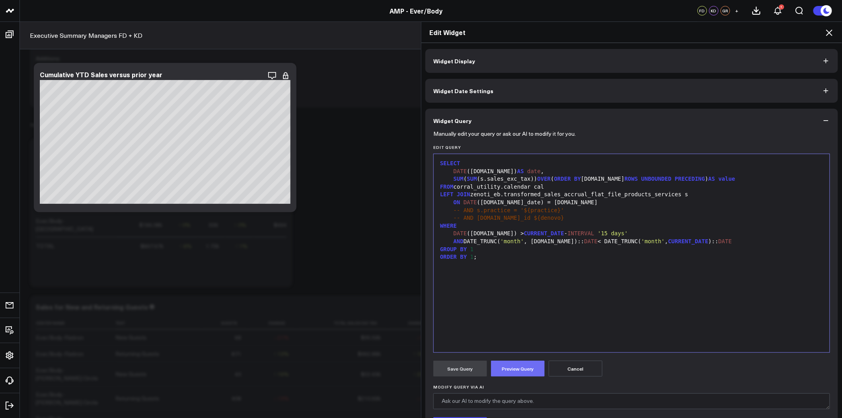
click at [513, 369] on button "Preview Query" at bounding box center [518, 369] width 54 height 16
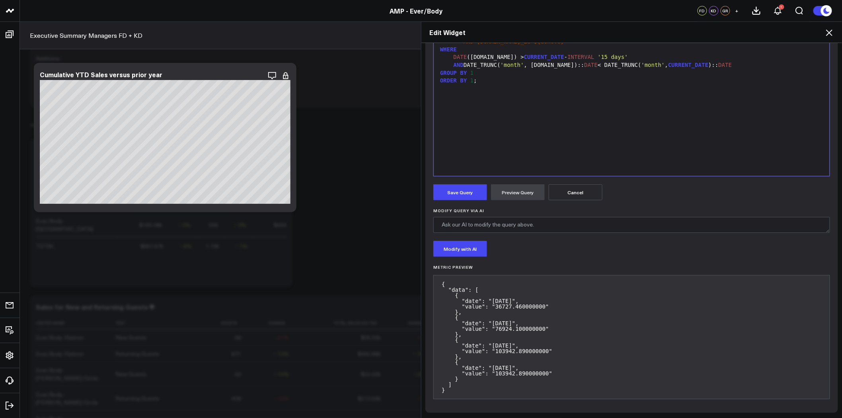
scroll to position [177, 0]
click at [463, 190] on button "Save Query" at bounding box center [460, 192] width 54 height 16
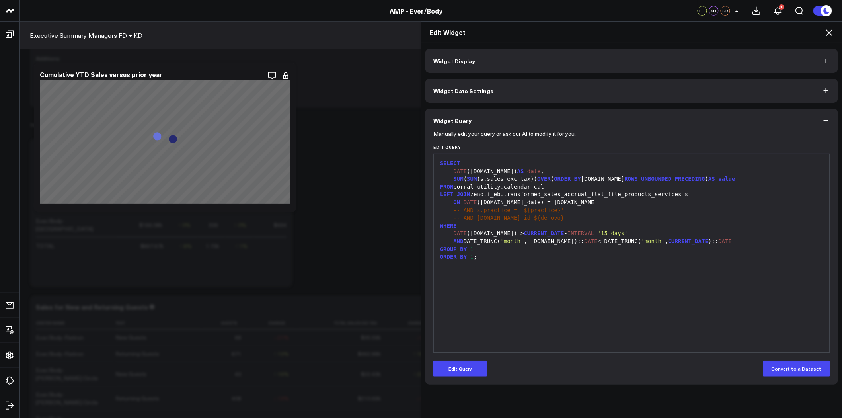
scroll to position [0, 0]
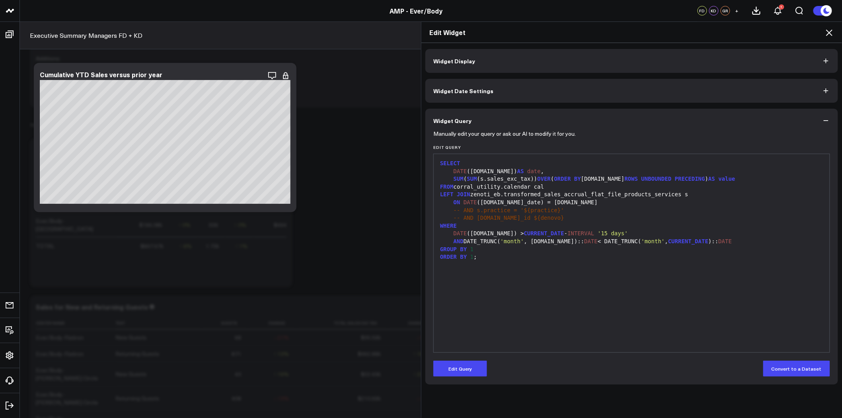
click at [433, 260] on div "99 1 2 3 4 5 6 7 8 9 10 11 12 13 14 › ⌄ SELECT DATE (cal.date) AS date , SUM ( …" at bounding box center [631, 253] width 397 height 199
click at [475, 260] on div "ORDER BY 1 ;" at bounding box center [632, 257] width 388 height 8
click at [477, 365] on button "Edit Query" at bounding box center [460, 369] width 54 height 16
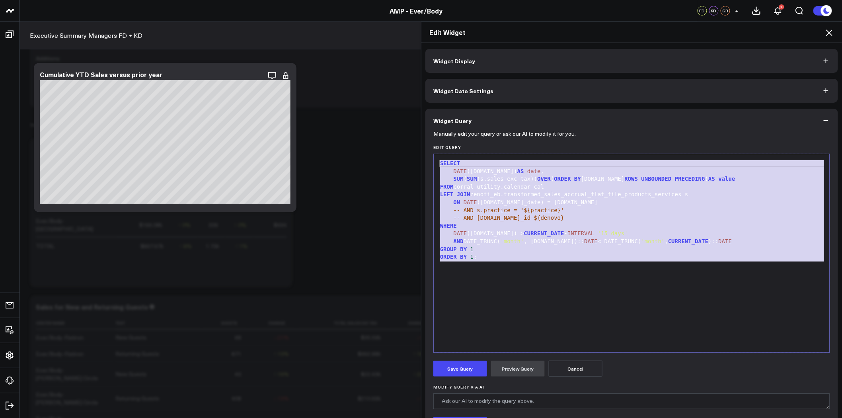
drag, startPoint x: 490, startPoint y: 267, endPoint x: 418, endPoint y: 145, distance: 141.3
click at [421, 145] on div "Widget Display Widget Date Settings Widget Query Manually edit your query or as…" at bounding box center [631, 230] width 421 height 375
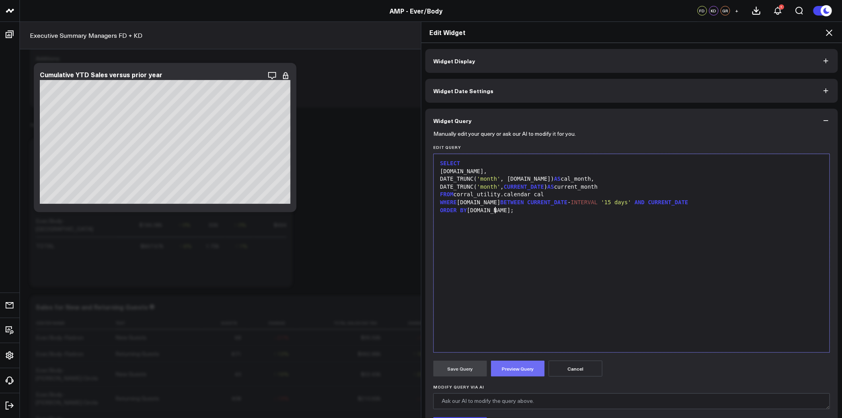
click at [522, 366] on button "Preview Query" at bounding box center [518, 369] width 54 height 16
click at [830, 32] on icon at bounding box center [830, 33] width 10 height 10
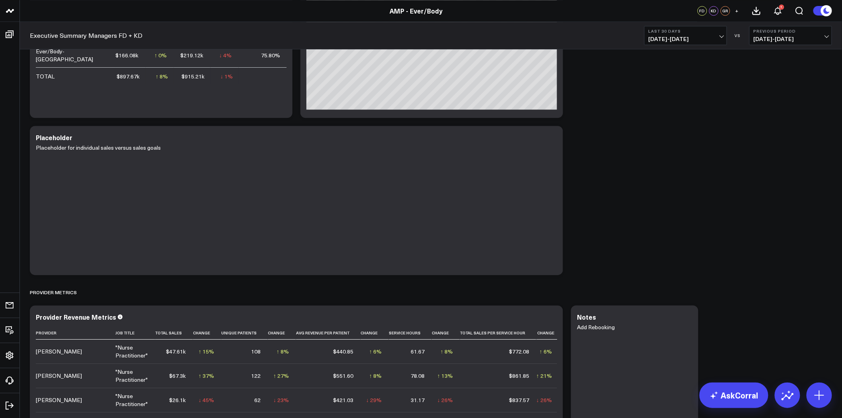
scroll to position [663, 0]
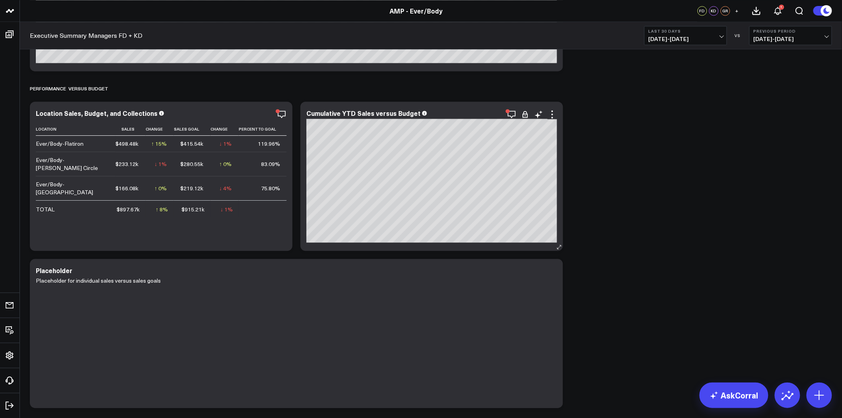
click at [525, 113] on icon at bounding box center [525, 114] width 8 height 8
click at [527, 117] on icon at bounding box center [525, 115] width 5 height 4
click at [513, 113] on icon "button" at bounding box center [512, 114] width 10 height 10
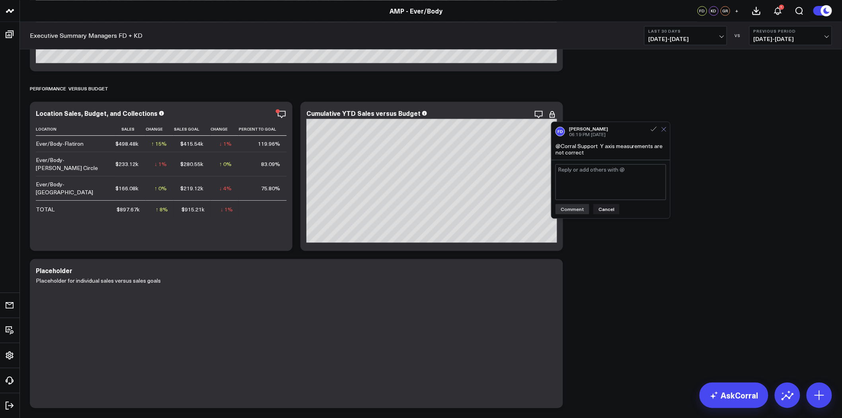
click at [665, 131] on icon at bounding box center [664, 129] width 4 height 4
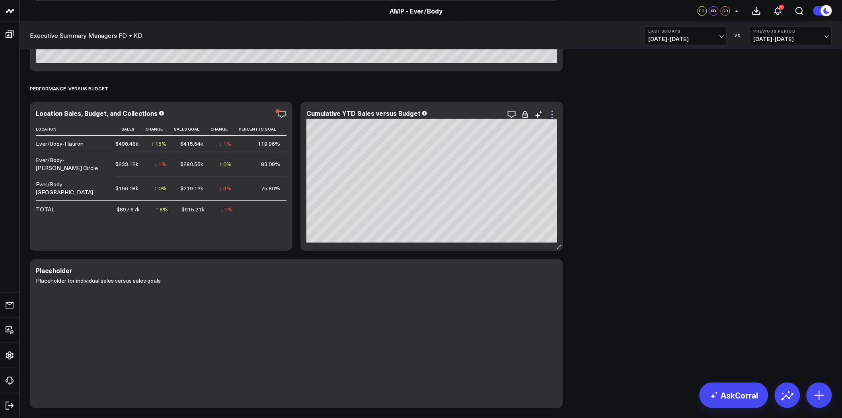
click at [551, 111] on icon at bounding box center [553, 114] width 10 height 10
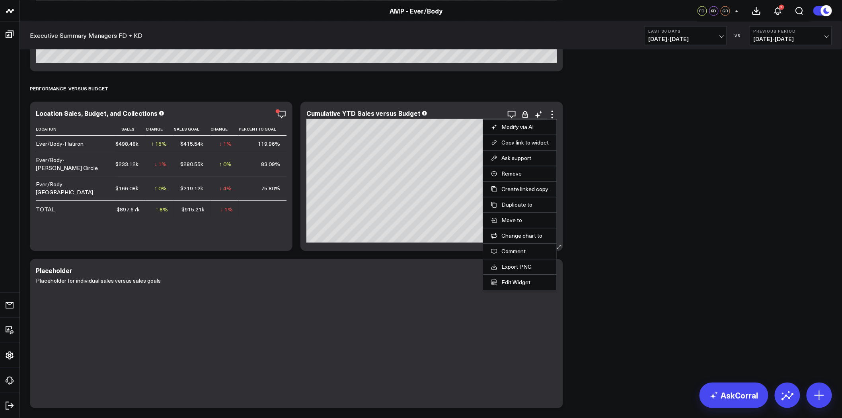
click at [522, 277] on li "Edit Widget" at bounding box center [520, 282] width 74 height 16
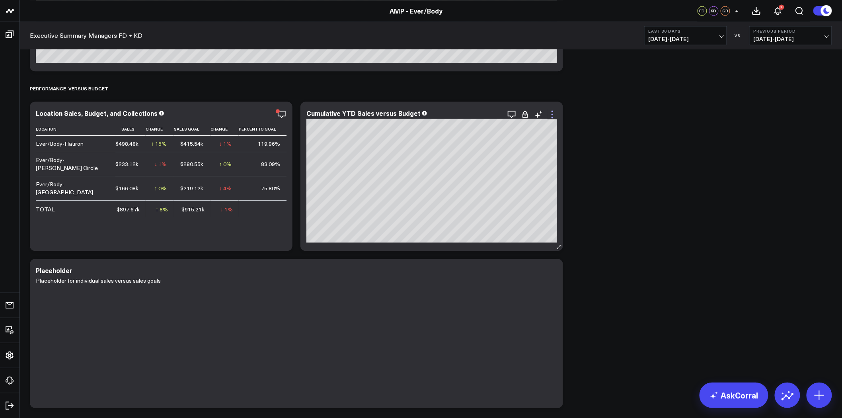
click at [552, 113] on icon at bounding box center [553, 114] width 10 height 10
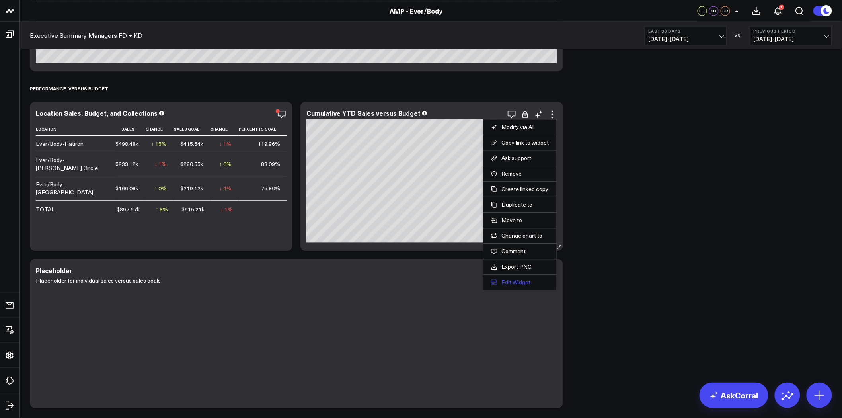
click at [519, 281] on button "Edit Widget" at bounding box center [520, 282] width 58 height 7
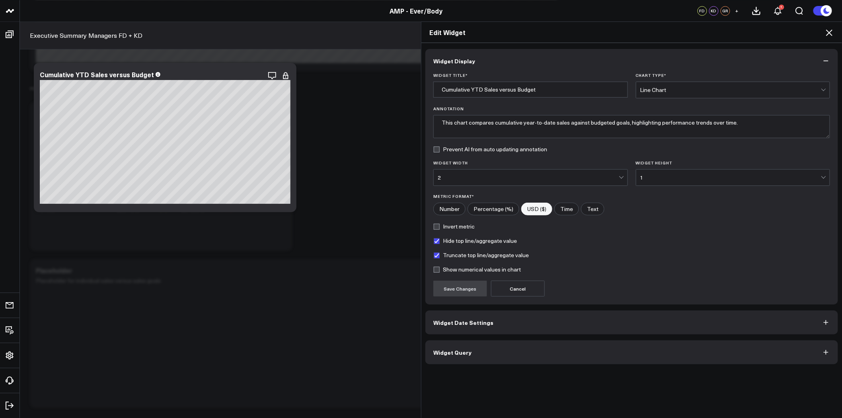
click at [503, 324] on button "Widget Date Settings" at bounding box center [631, 322] width 413 height 24
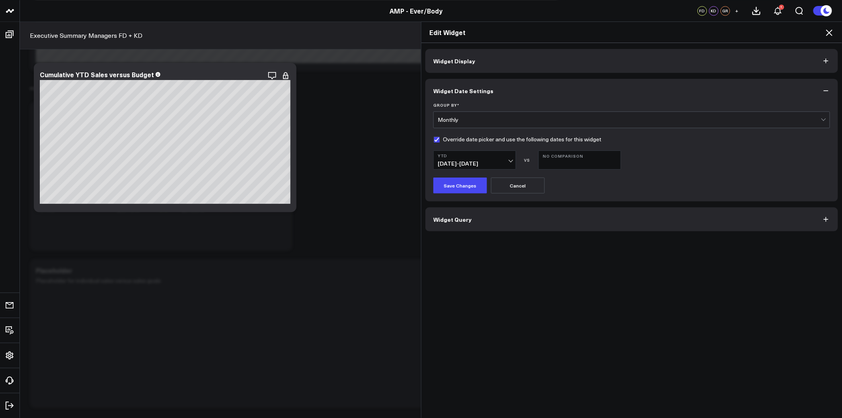
click at [518, 219] on button "Widget Query" at bounding box center [631, 219] width 413 height 24
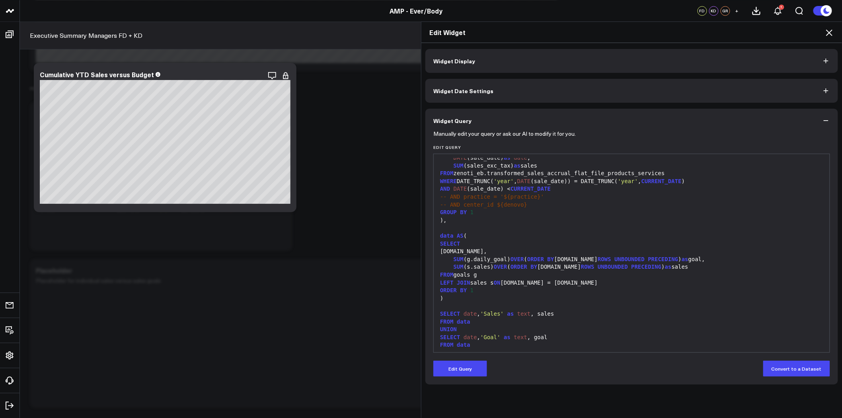
scroll to position [140, 0]
click at [829, 30] on icon at bounding box center [830, 33] width 10 height 10
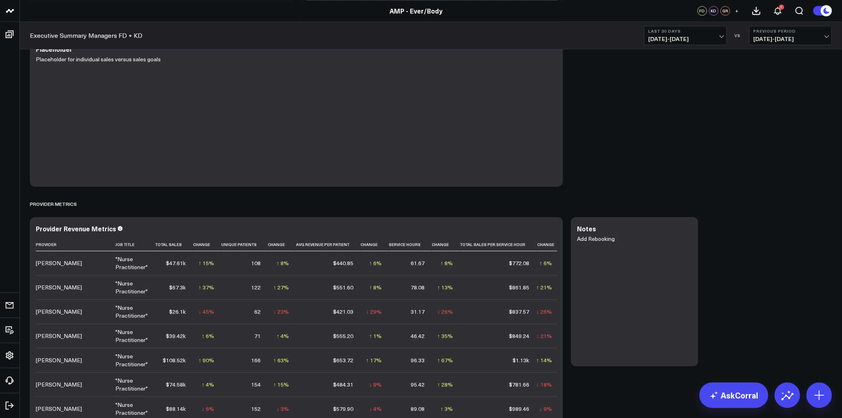
scroll to position [1017, 0]
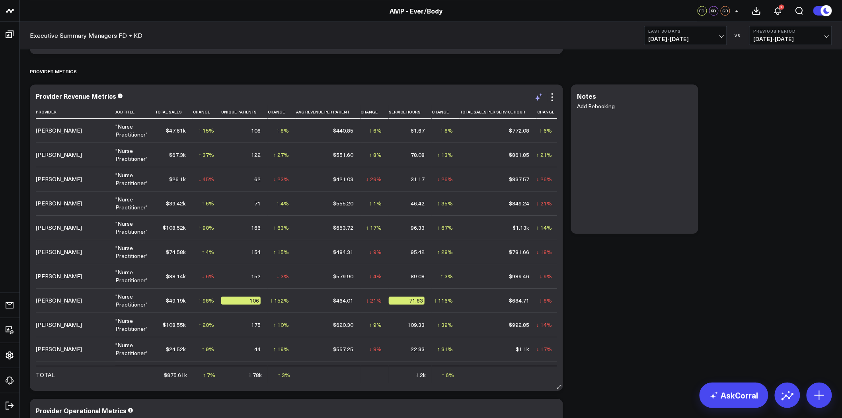
click at [539, 97] on icon at bounding box center [539, 97] width 10 height 10
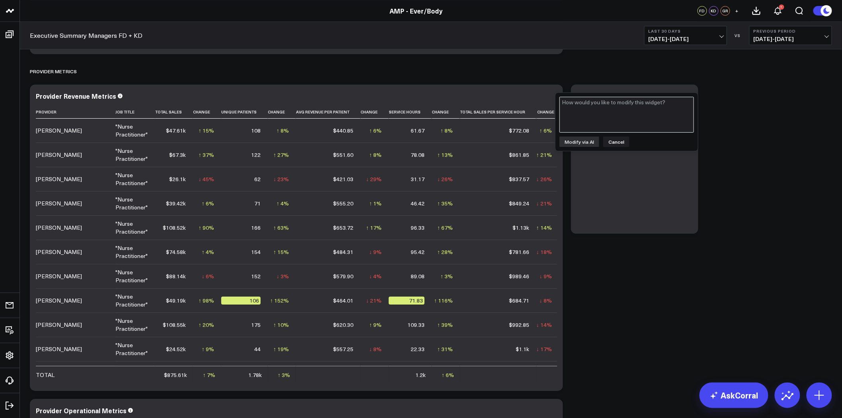
click at [600, 105] on textarea at bounding box center [627, 115] width 135 height 36
type textarea "Add 24 hour rebooking rate"
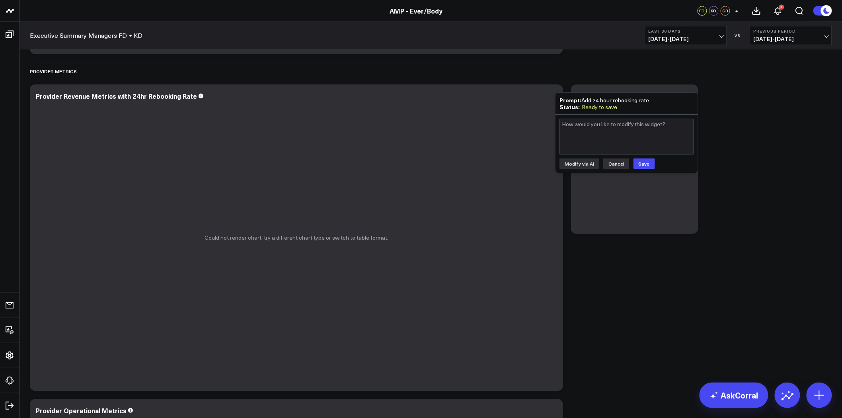
click at [616, 161] on button "Cancel" at bounding box center [616, 163] width 26 height 10
